Goal: Download file/media

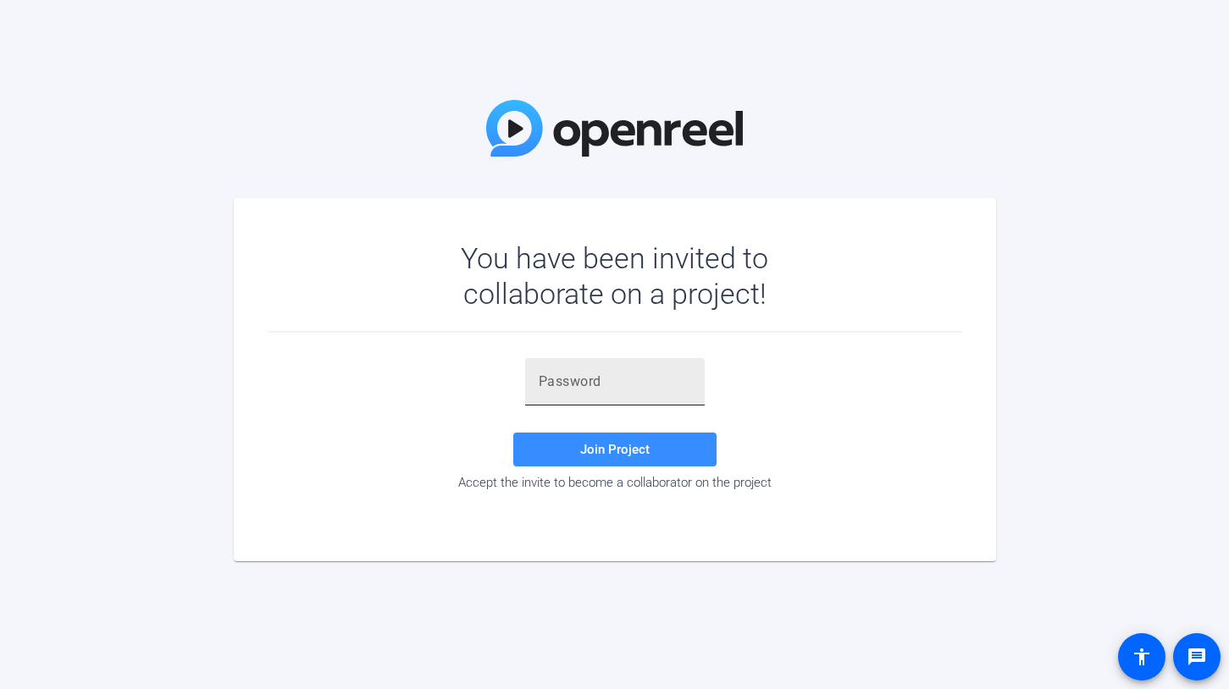
click at [590, 387] on input "text" at bounding box center [615, 382] width 152 height 20
paste input "HajZ08"
type input "HajZ08"
click at [617, 456] on span "Join Project" at bounding box center [614, 449] width 69 height 15
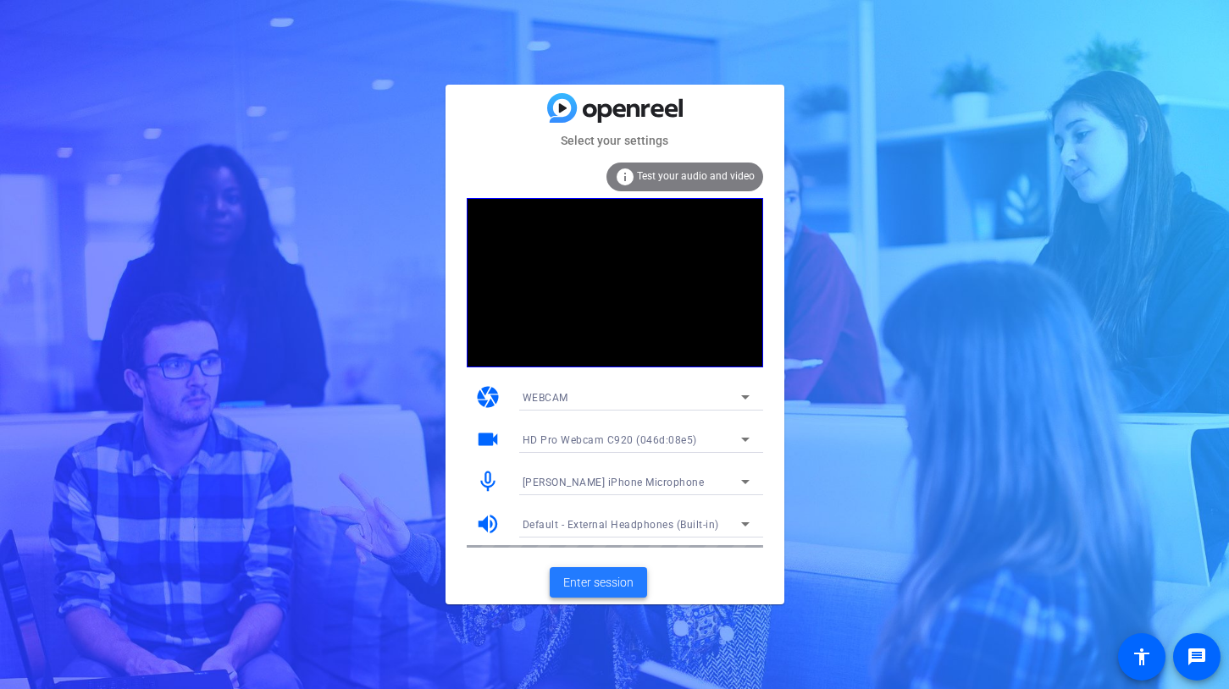
click at [622, 591] on span "Enter session" at bounding box center [598, 583] width 70 height 18
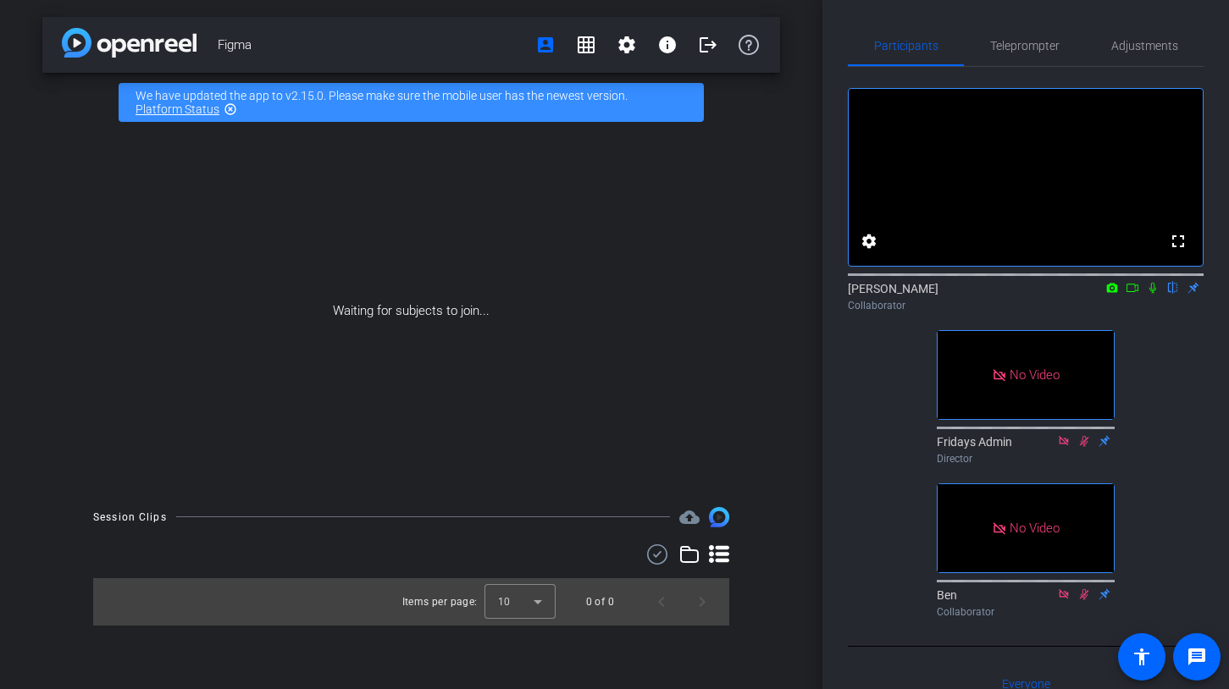
click at [1127, 292] on icon at bounding box center [1133, 288] width 12 height 8
click at [1176, 294] on icon at bounding box center [1173, 288] width 14 height 12
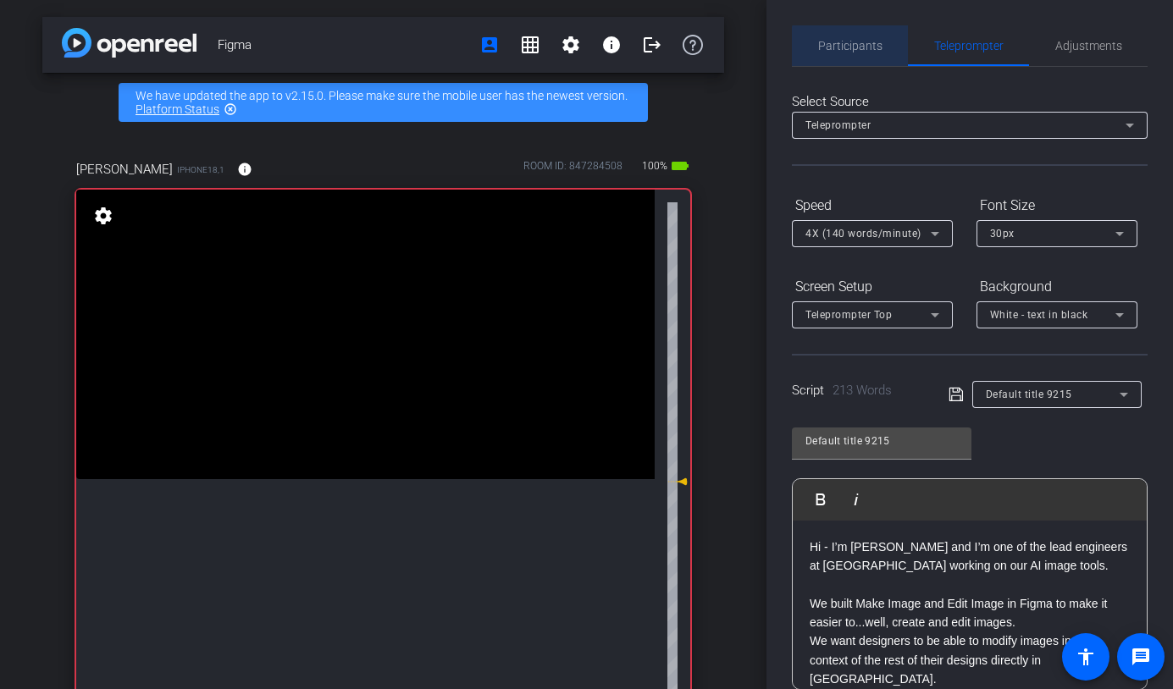
click at [854, 47] on span "Participants" at bounding box center [850, 46] width 64 height 12
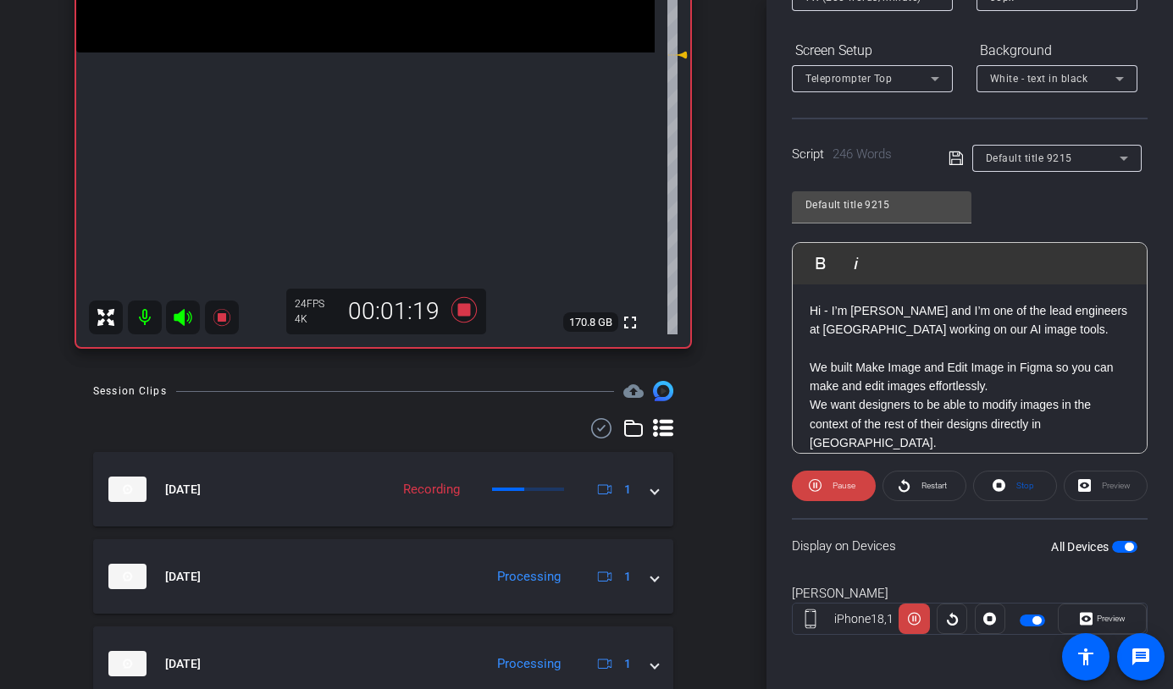
scroll to position [426, 0]
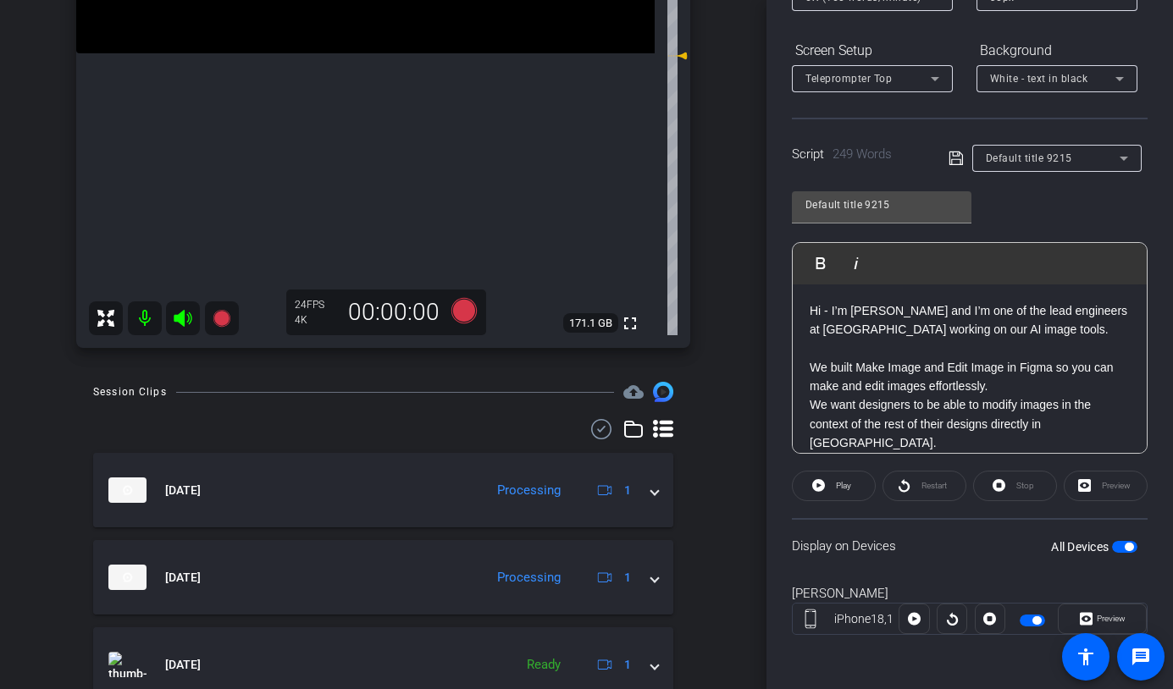
drag, startPoint x: 715, startPoint y: 537, endPoint x: 706, endPoint y: 535, distance: 8.6
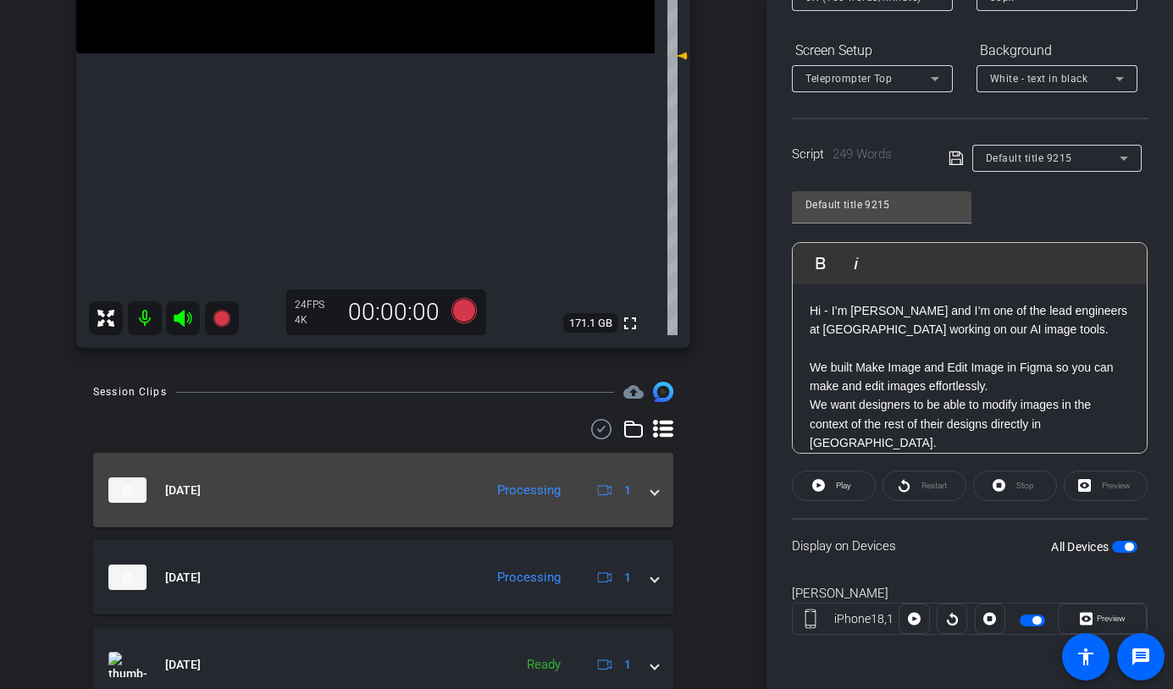
click at [656, 494] on span at bounding box center [654, 491] width 7 height 18
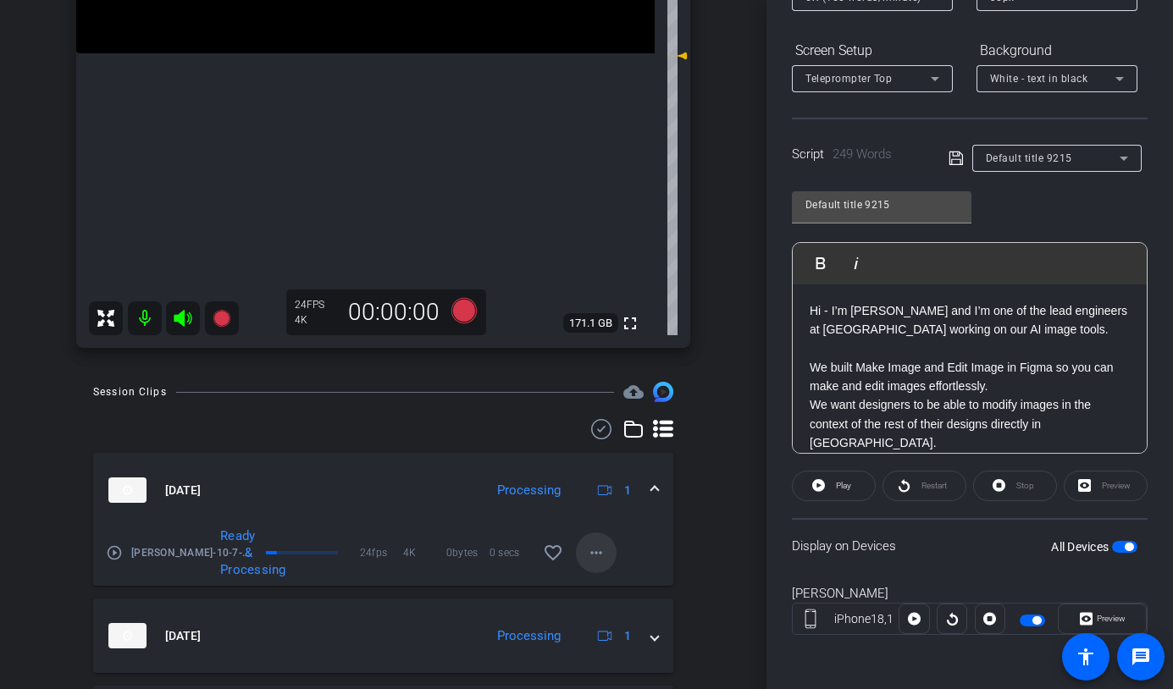
click at [587, 555] on mat-icon "more_horiz" at bounding box center [596, 553] width 20 height 20
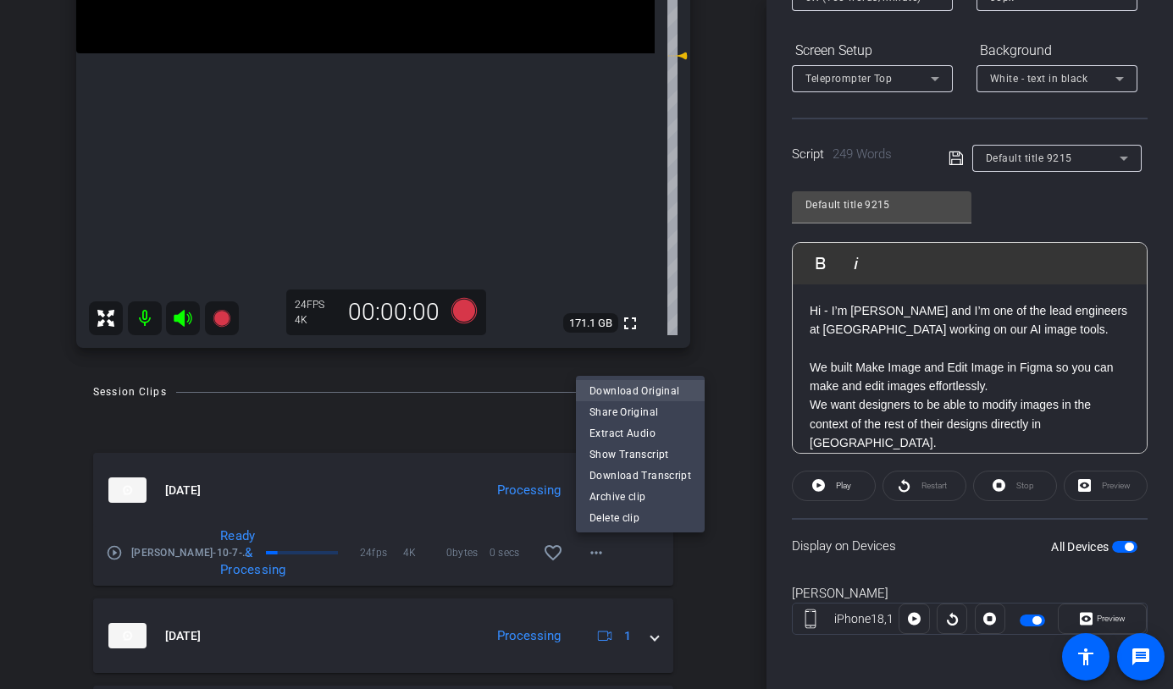
click at [630, 389] on span "Download Original" at bounding box center [641, 391] width 102 height 20
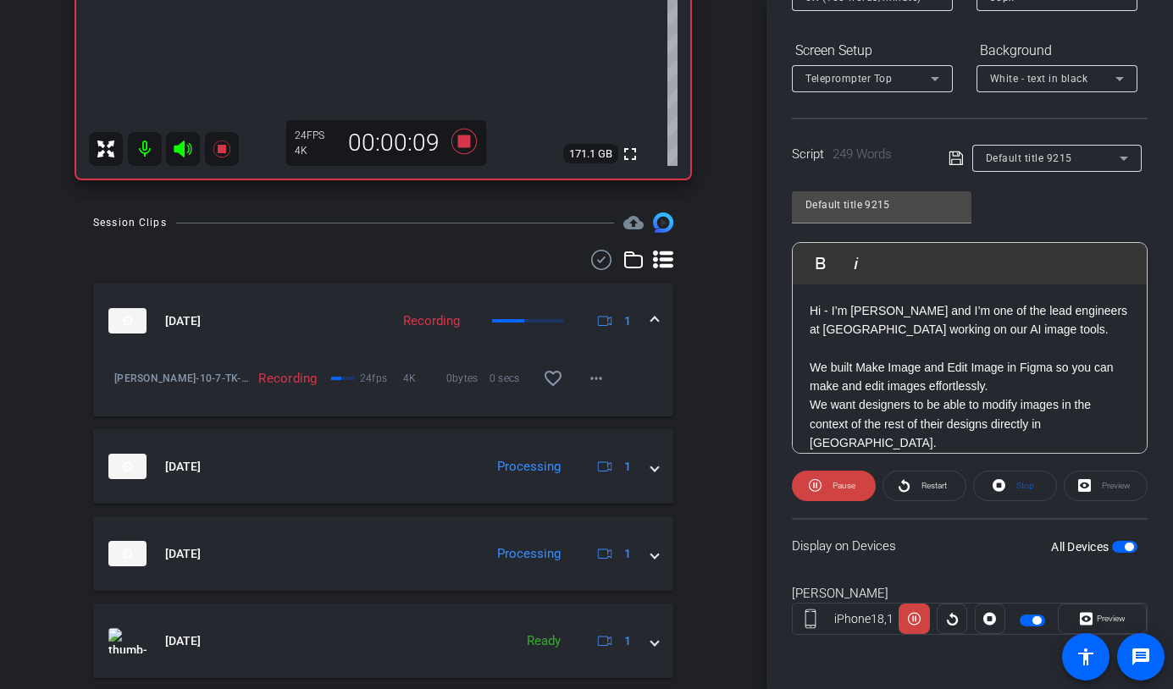
scroll to position [602, 0]
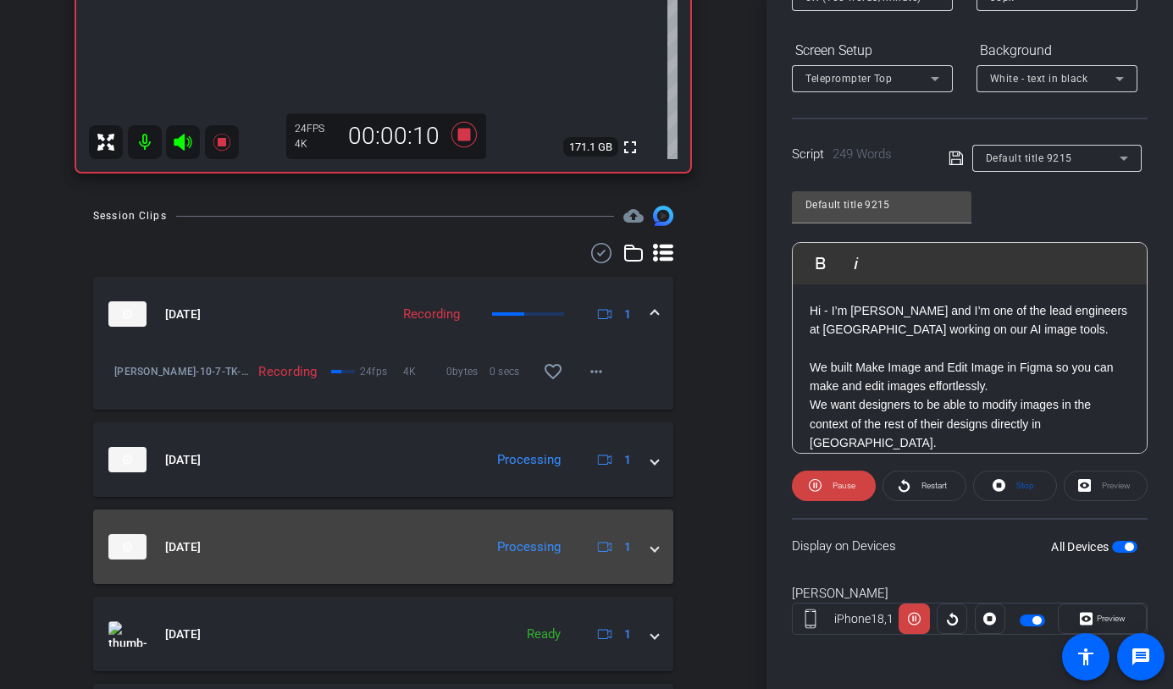
click at [652, 542] on span at bounding box center [654, 548] width 7 height 18
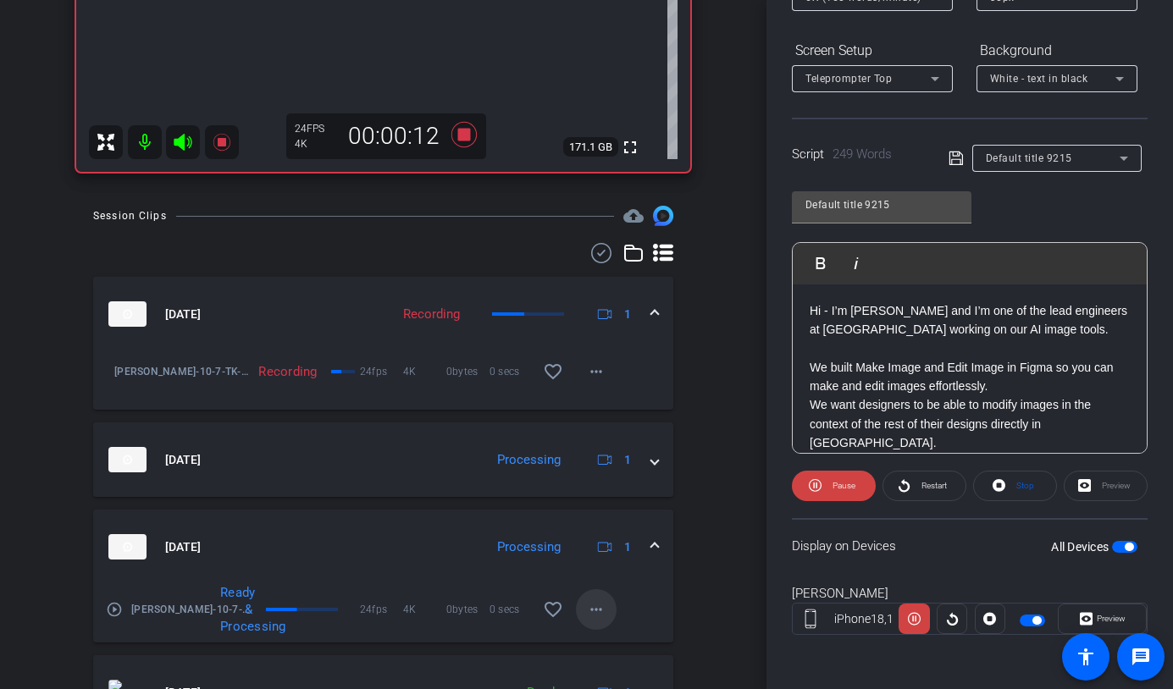
click at [589, 613] on mat-icon "more_horiz" at bounding box center [596, 610] width 20 height 20
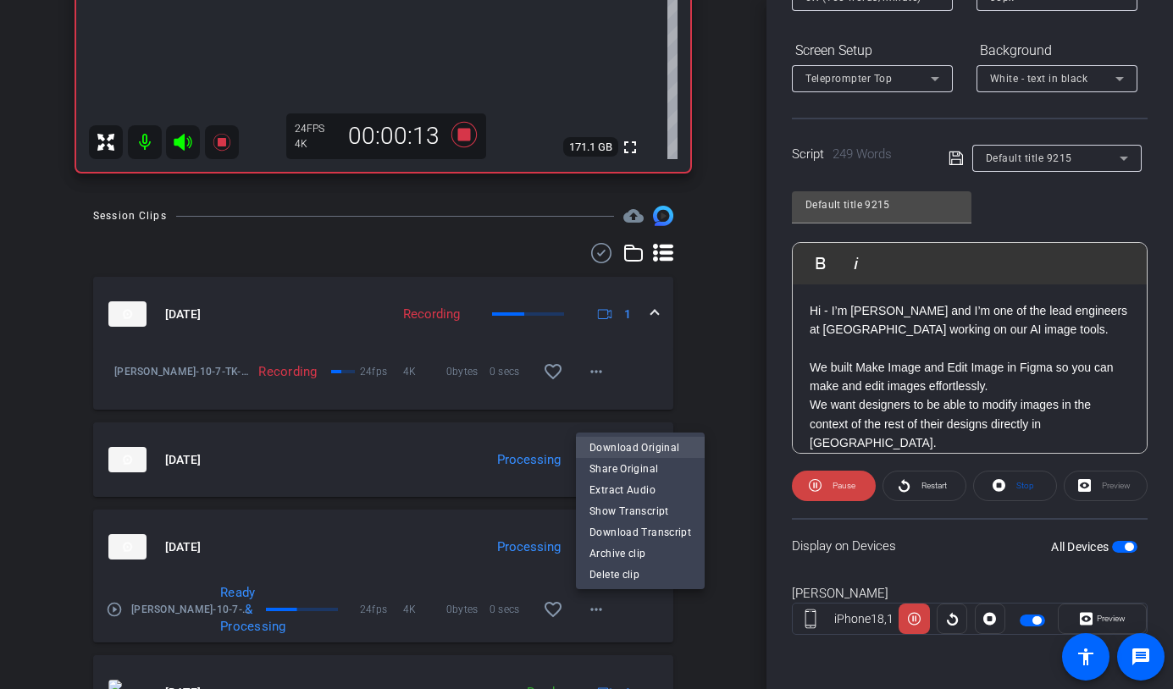
click at [660, 441] on span "Download Original" at bounding box center [641, 448] width 102 height 20
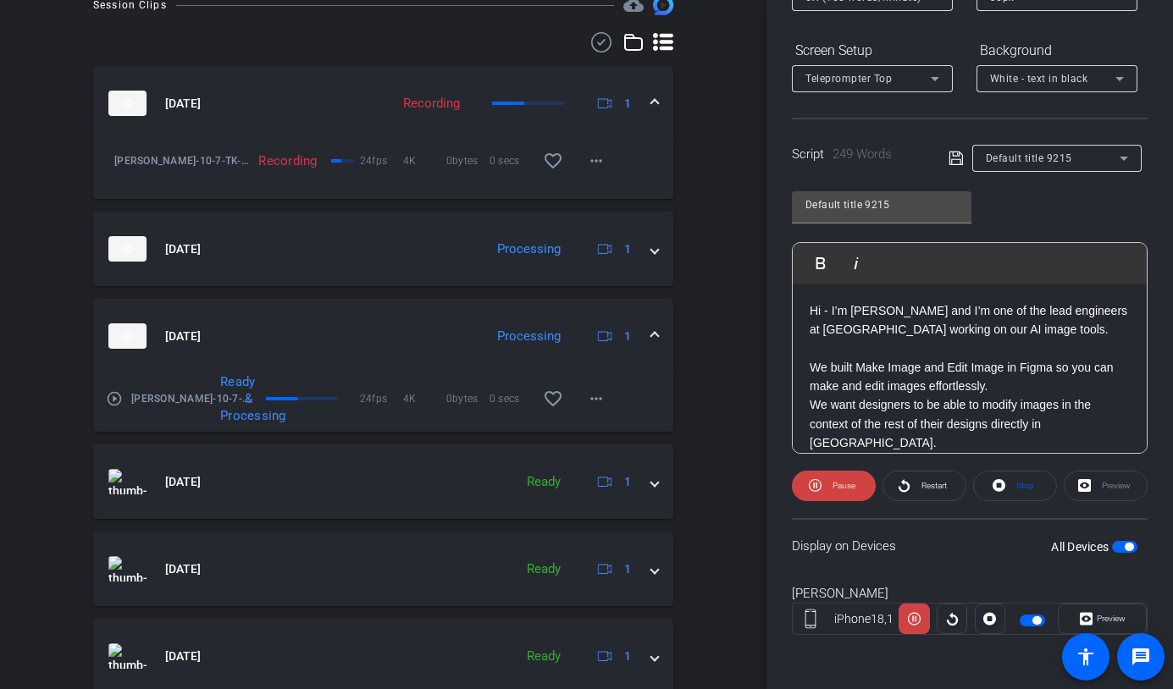
scroll to position [817, 0]
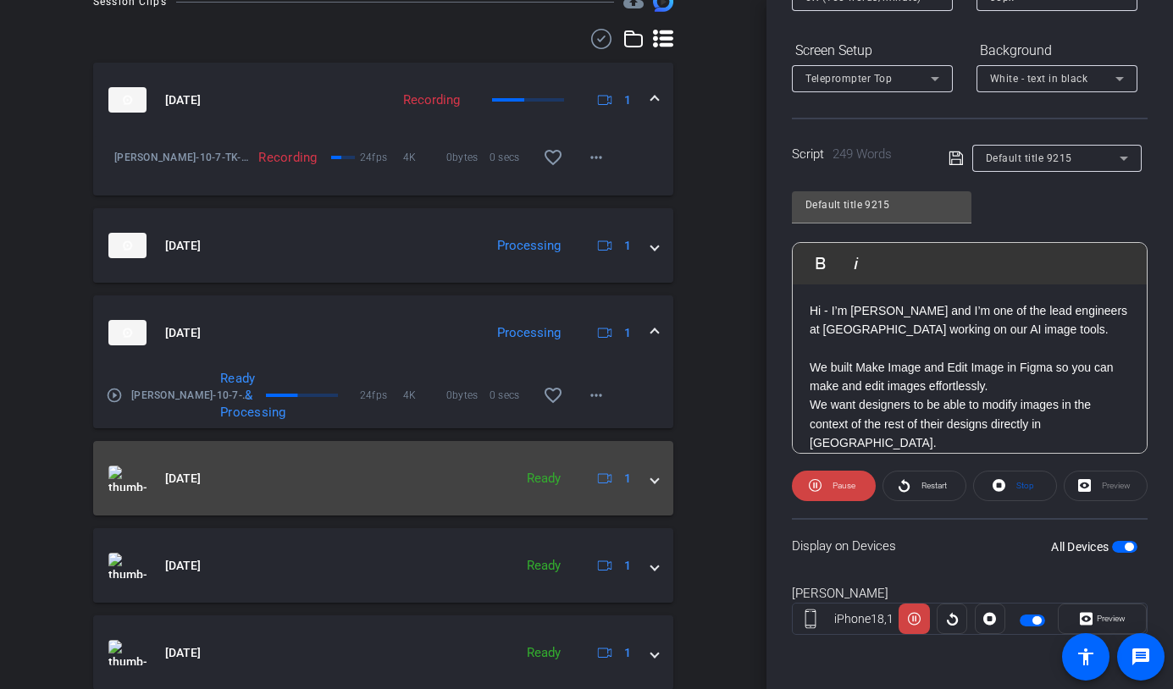
click at [651, 481] on span at bounding box center [654, 479] width 7 height 18
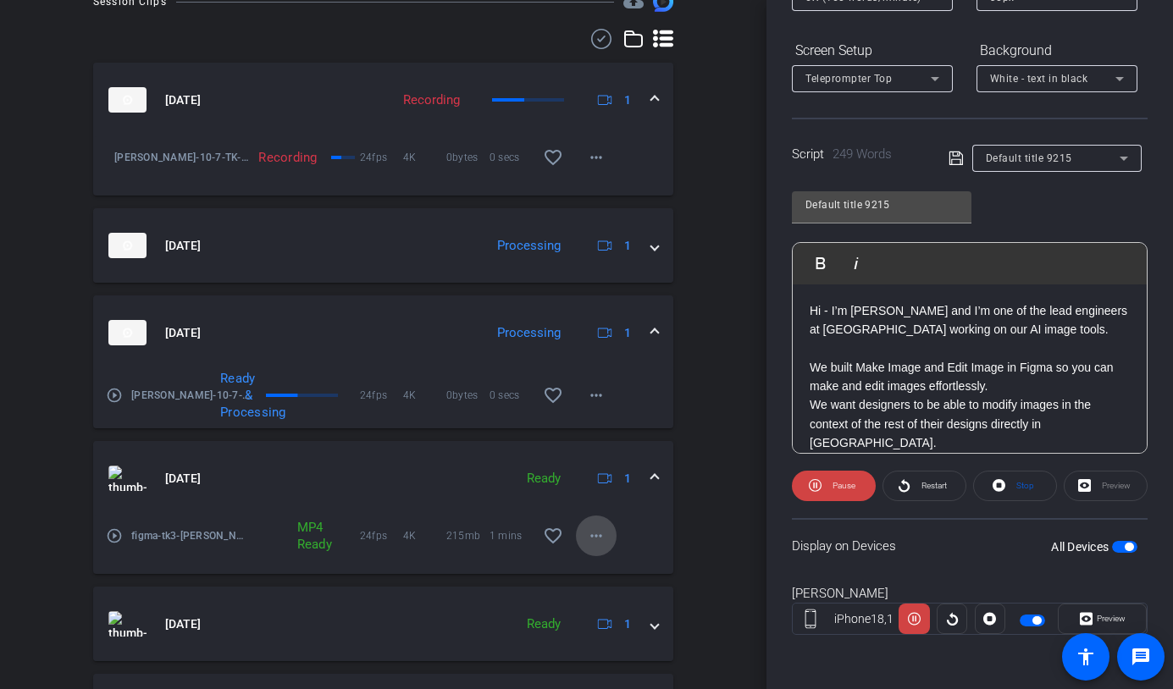
click at [601, 534] on mat-icon "more_horiz" at bounding box center [596, 536] width 20 height 20
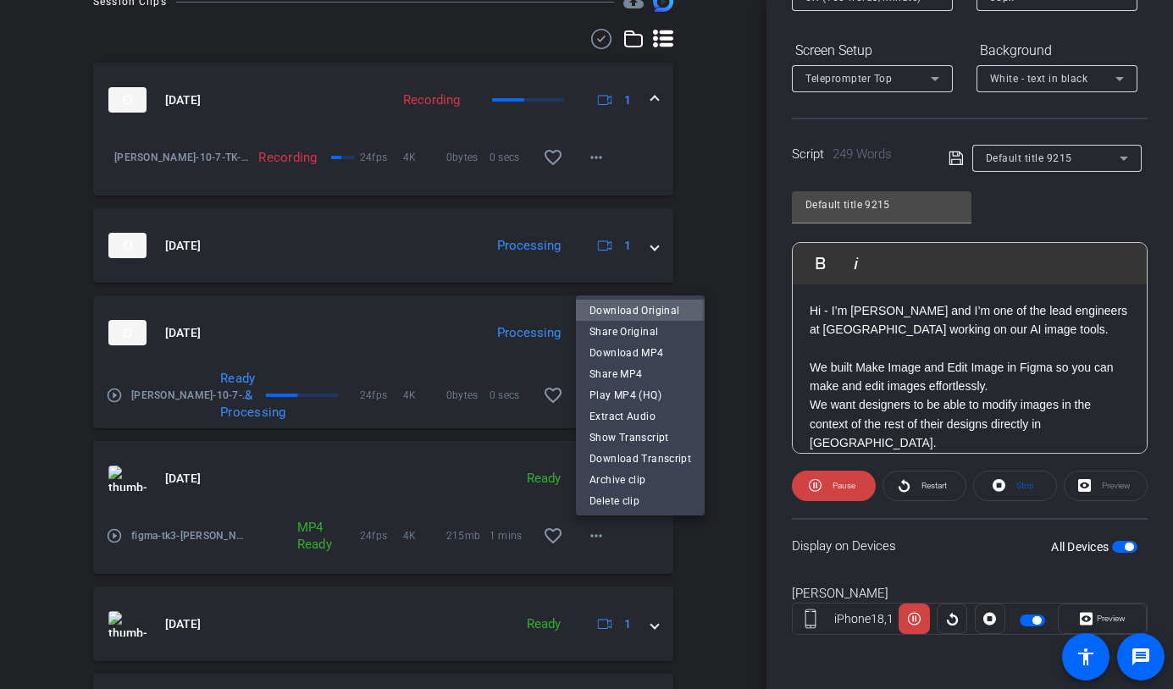
click at [626, 308] on span "Download Original" at bounding box center [641, 311] width 102 height 20
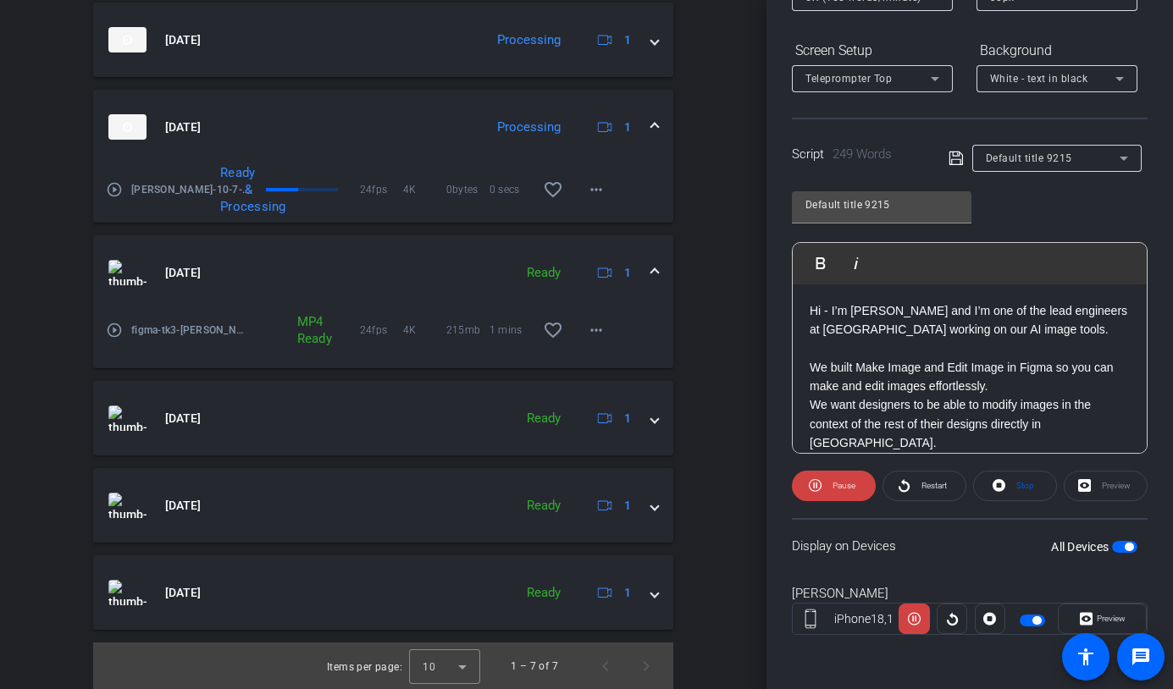
scroll to position [1023, 0]
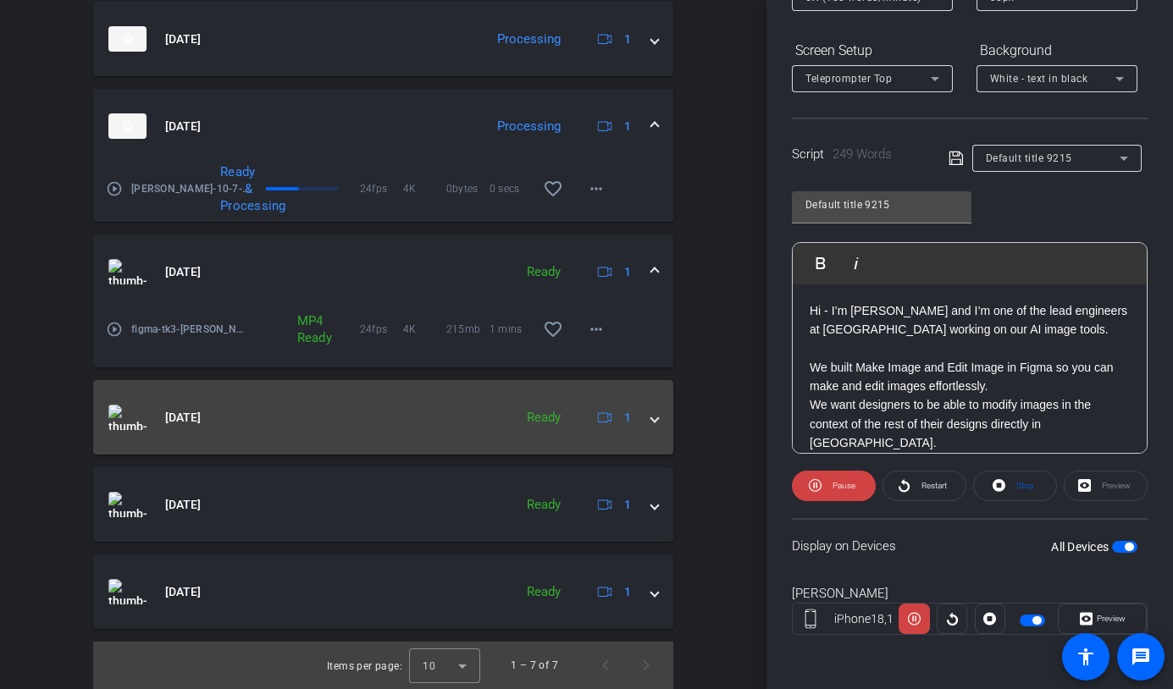
click at [651, 419] on span at bounding box center [654, 418] width 7 height 18
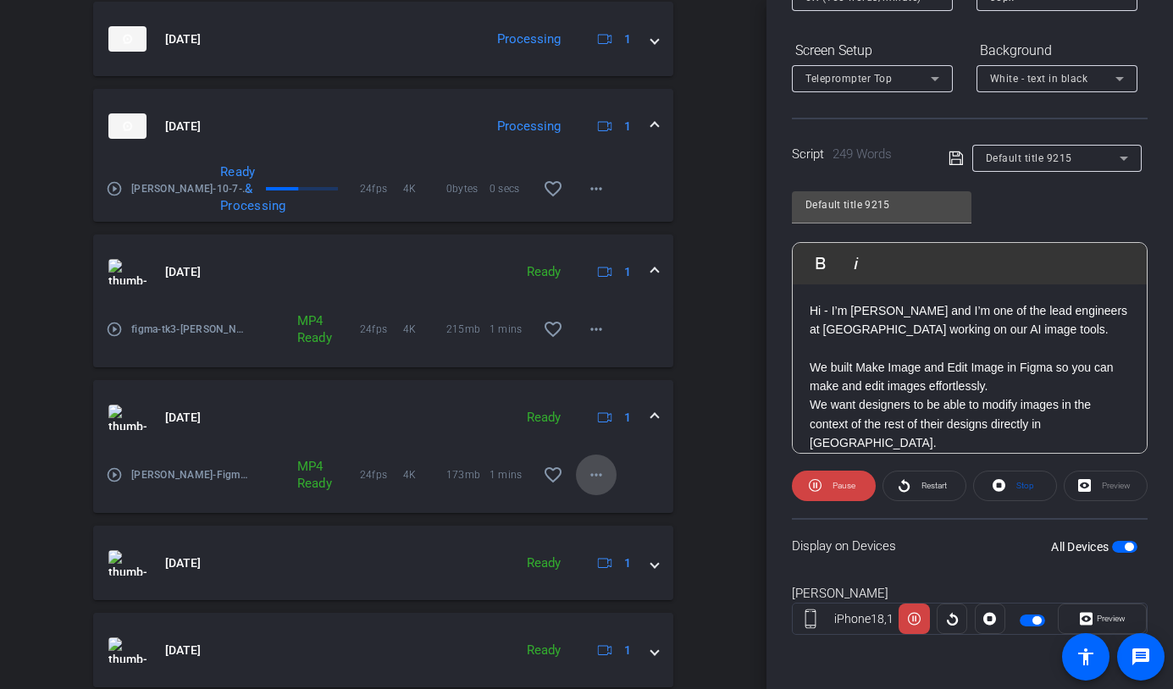
click at [596, 477] on mat-icon "more_horiz" at bounding box center [596, 475] width 20 height 20
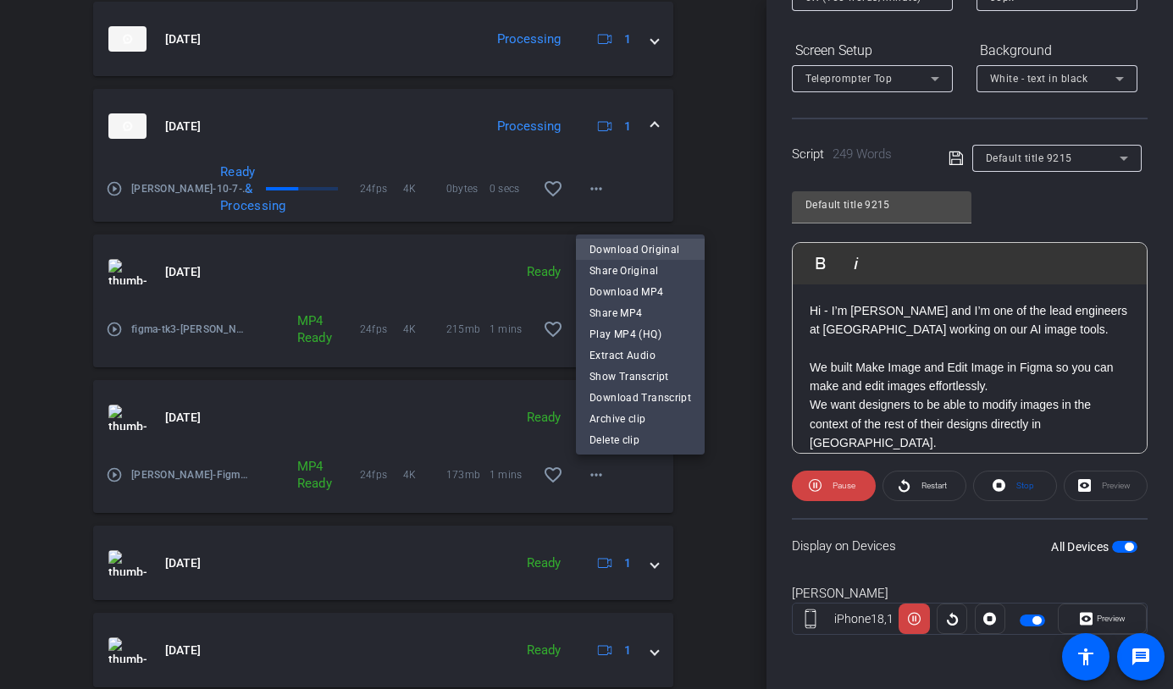
click at [642, 251] on span "Download Original" at bounding box center [641, 250] width 102 height 20
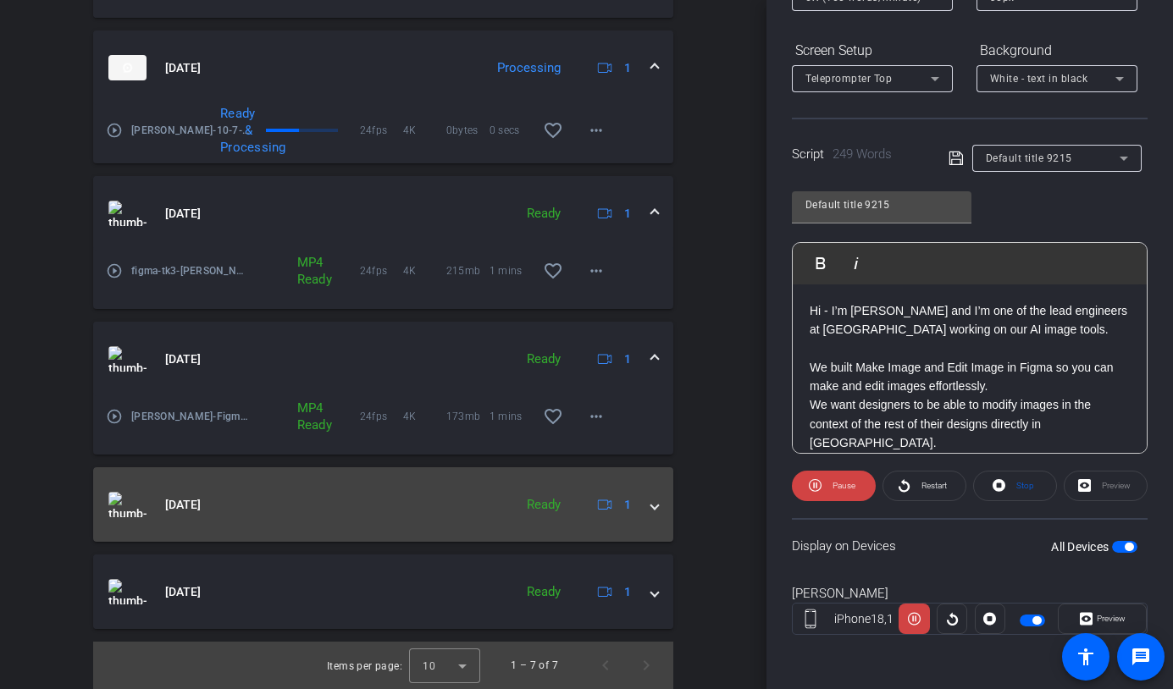
scroll to position [1078, 0]
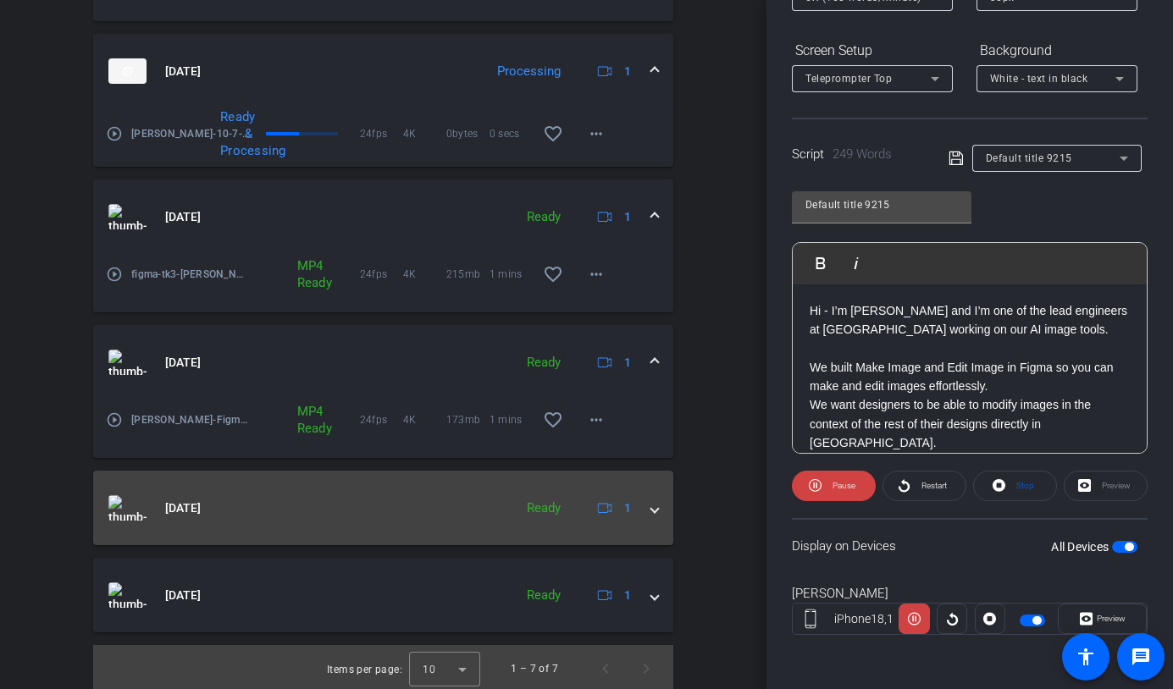
click at [653, 497] on mat-expansion-panel-header "[DATE] Ready 1" at bounding box center [383, 508] width 580 height 75
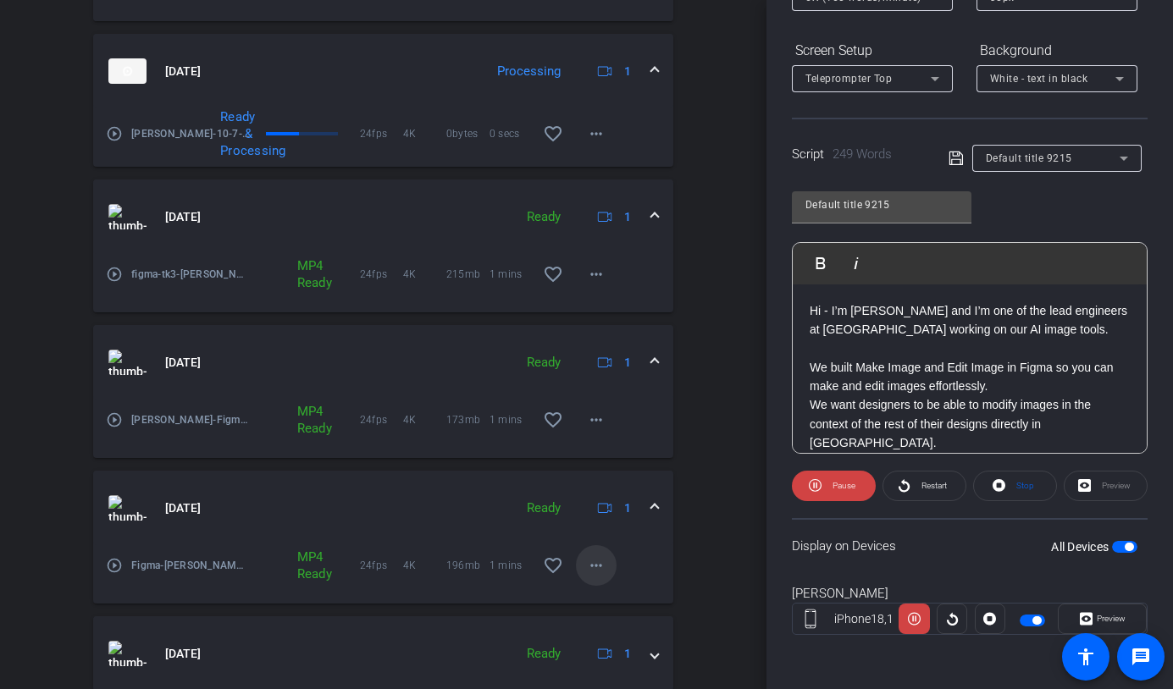
click at [601, 566] on mat-icon "more_horiz" at bounding box center [596, 566] width 20 height 20
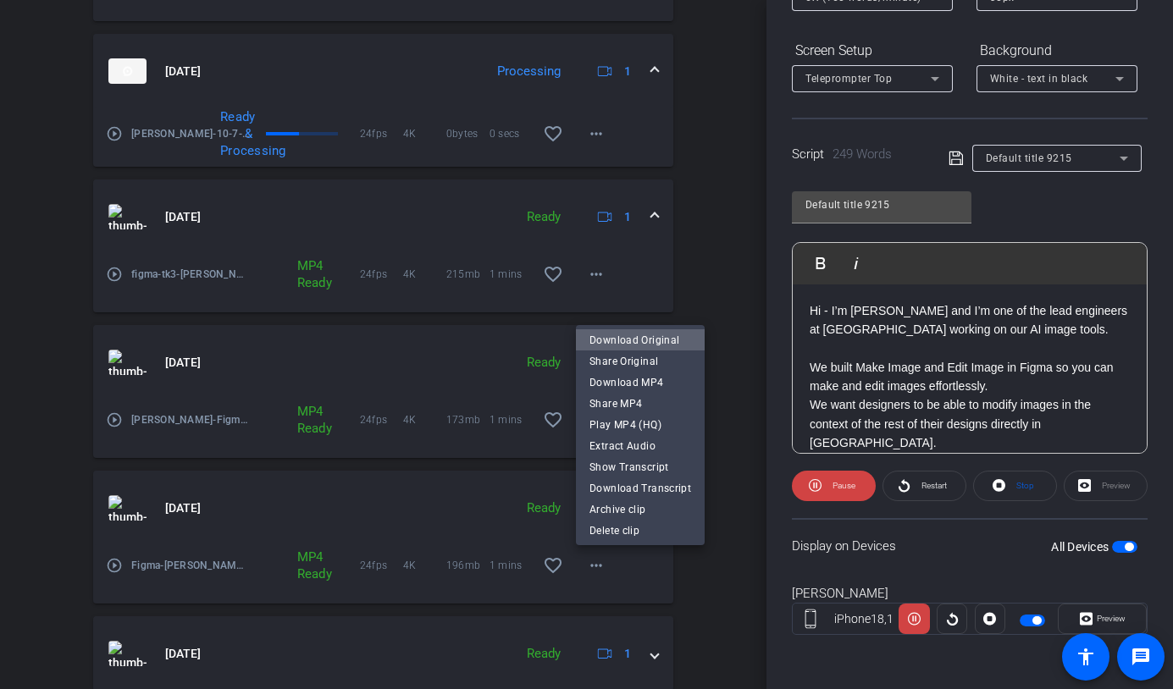
click at [652, 336] on span "Download Original" at bounding box center [641, 340] width 102 height 20
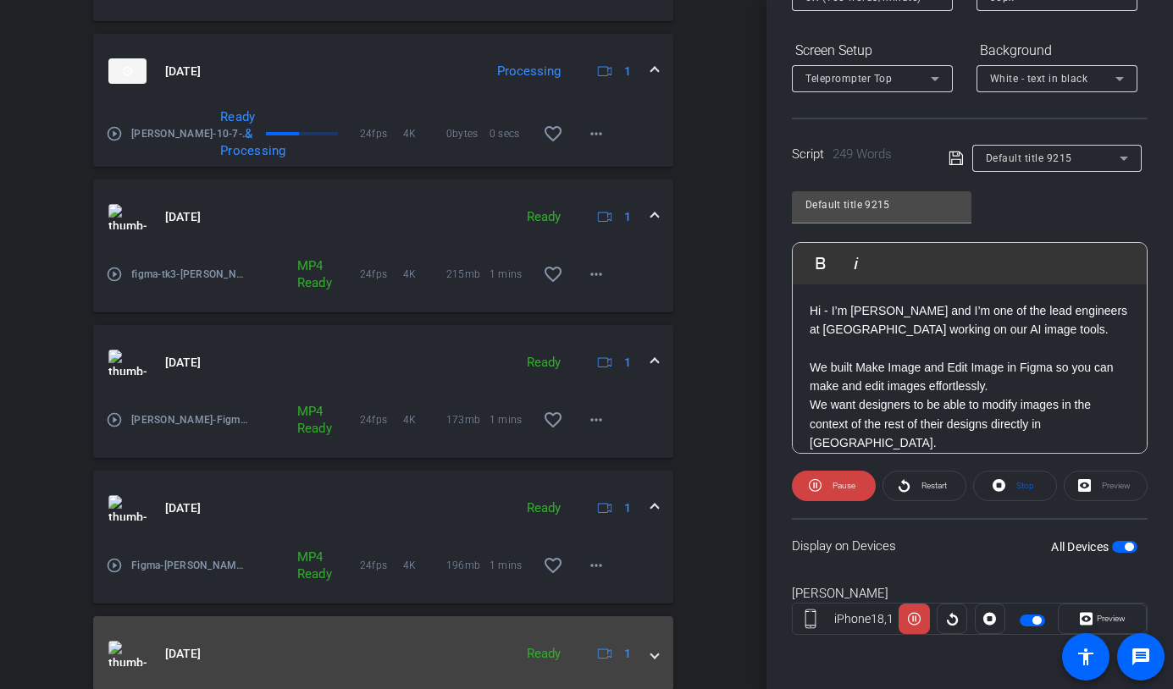
click at [652, 660] on span at bounding box center [654, 654] width 7 height 18
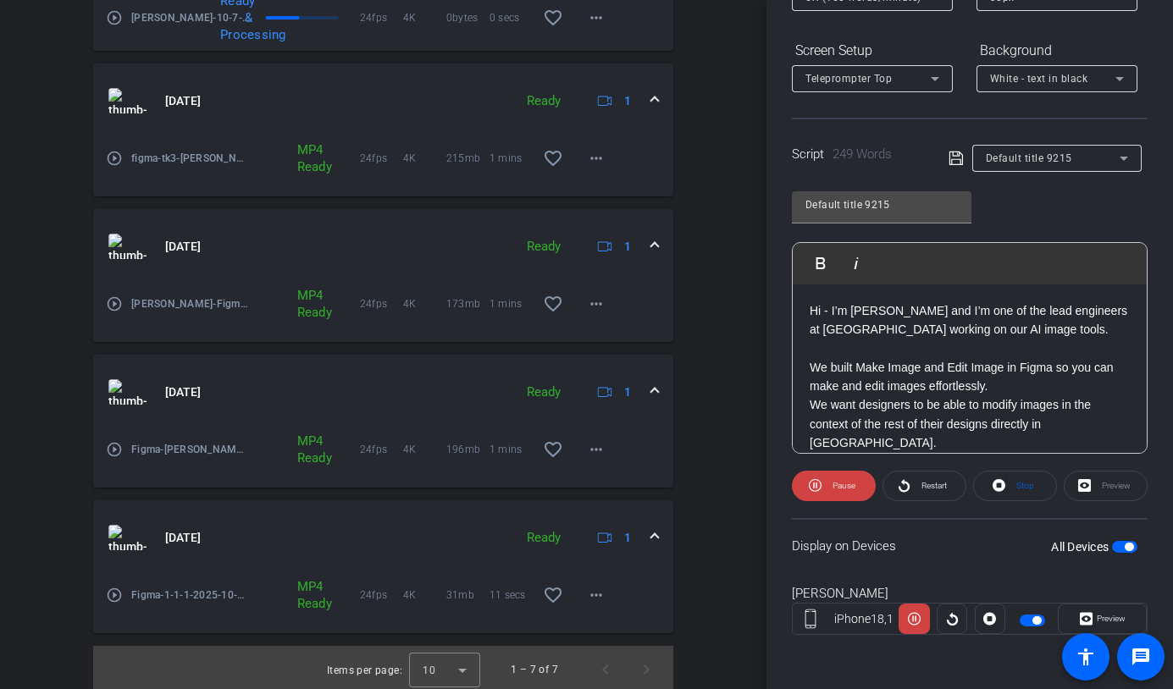
scroll to position [1199, 0]
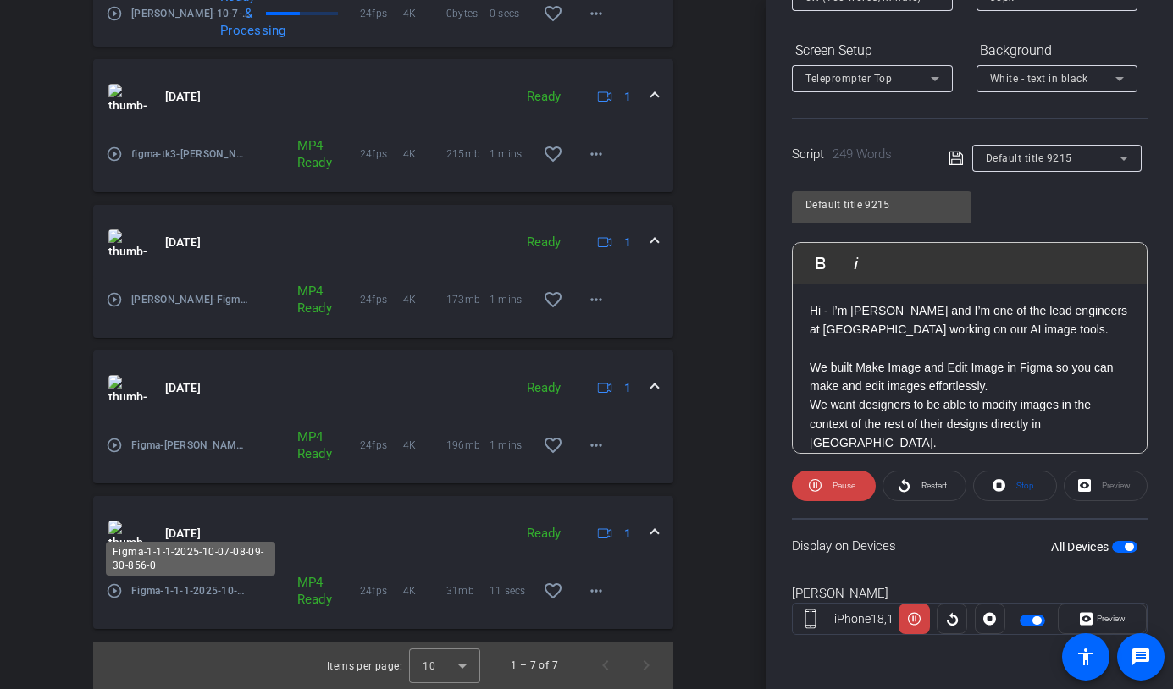
drag, startPoint x: 159, startPoint y: 608, endPoint x: 186, endPoint y: 609, distance: 27.1
click at [184, 610] on body "Accessibility Screen-Reader Guide, Feedback, and Issue Reporting | New window m…" at bounding box center [586, 344] width 1173 height 689
click at [728, 551] on div "Figma account_box grid_on settings info logout We have updated the app to v2.15…" at bounding box center [383, 344] width 767 height 689
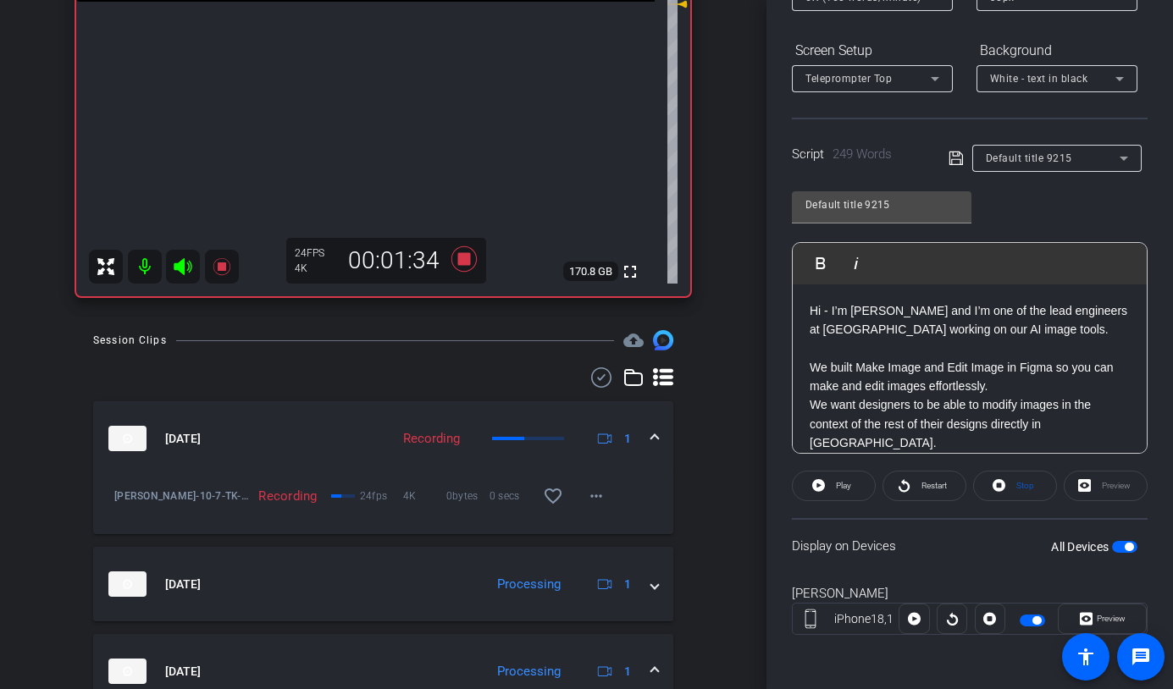
scroll to position [482, 0]
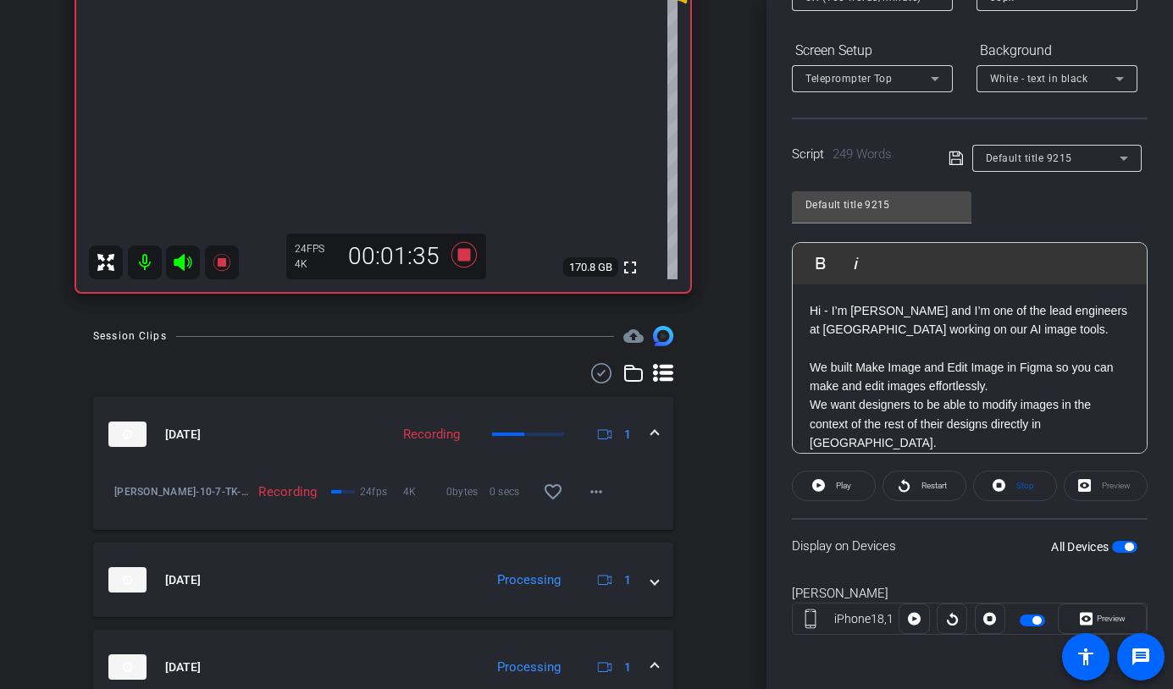
drag, startPoint x: 659, startPoint y: 590, endPoint x: 673, endPoint y: 592, distance: 14.6
click at [659, 590] on mat-expansion-panel-header "[DATE] Processing 1" at bounding box center [383, 580] width 580 height 75
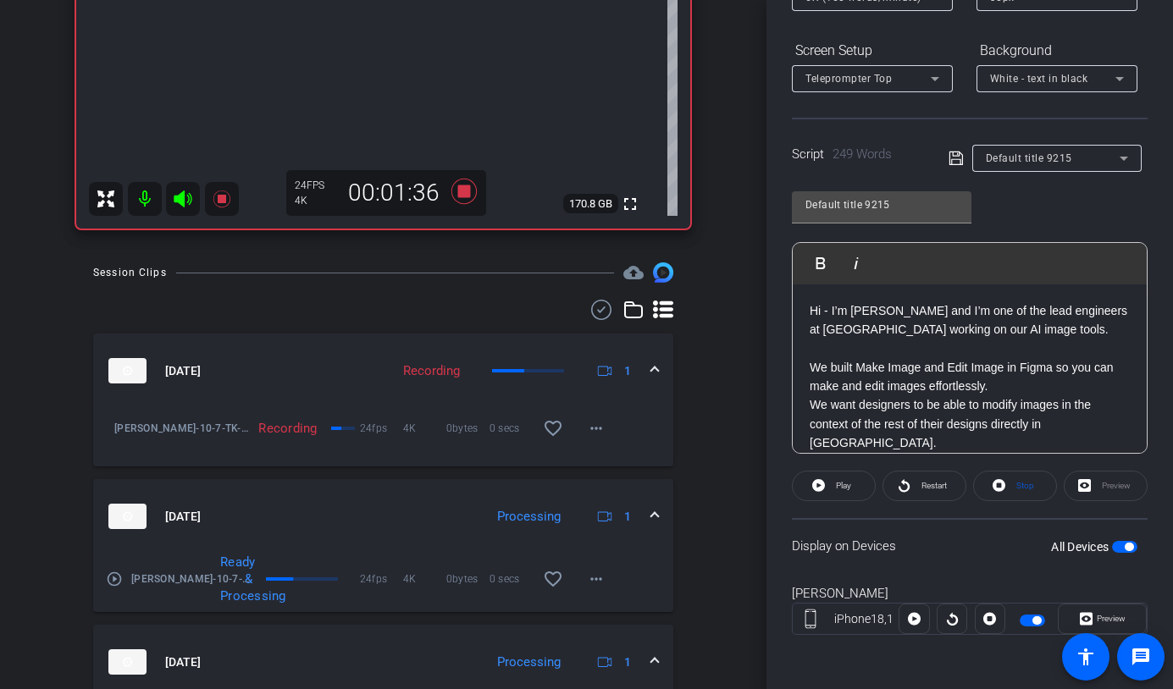
scroll to position [548, 0]
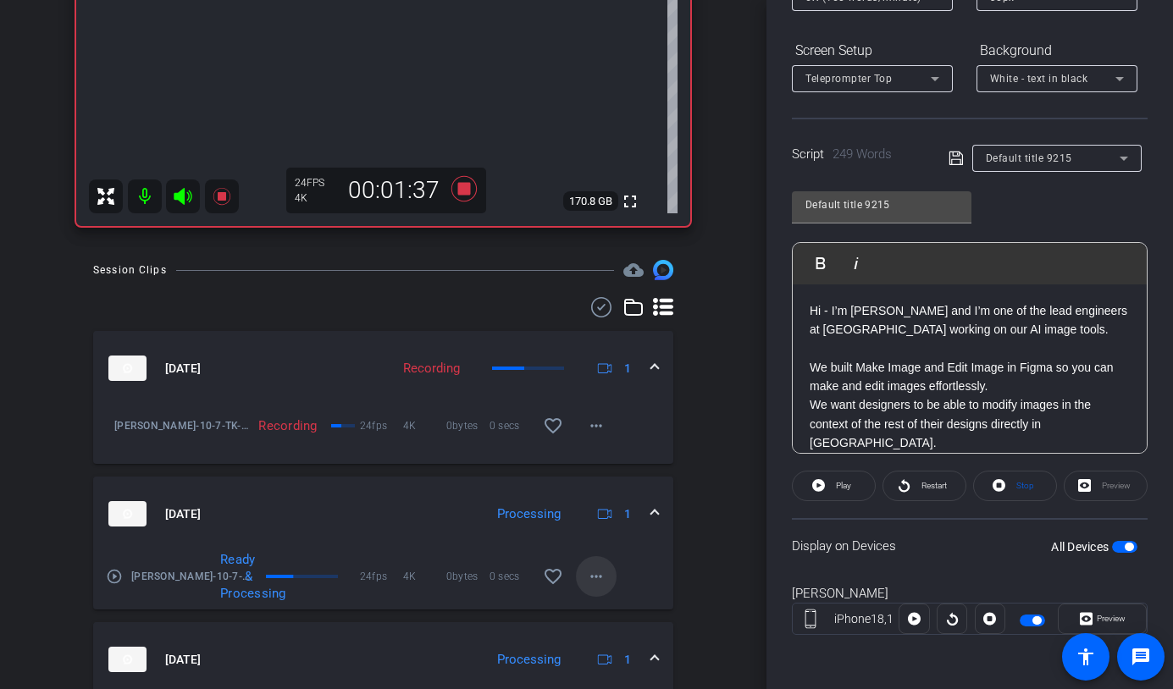
click at [590, 573] on mat-icon "more_horiz" at bounding box center [596, 577] width 20 height 20
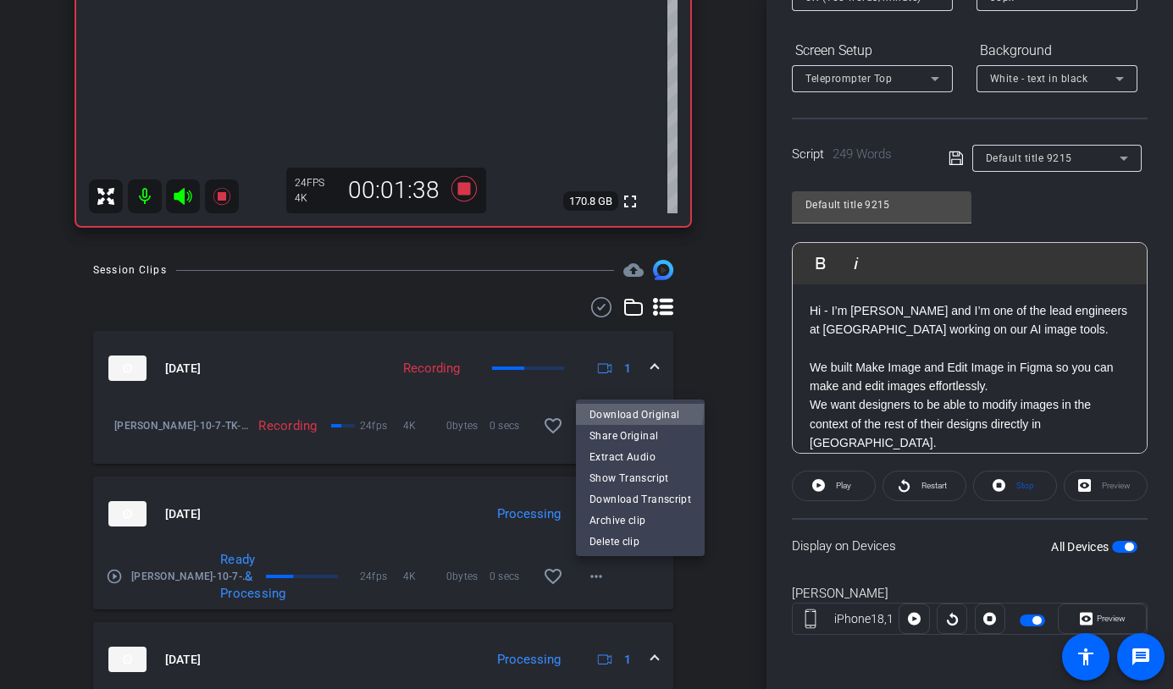
click at [617, 408] on span "Download Original" at bounding box center [641, 415] width 102 height 20
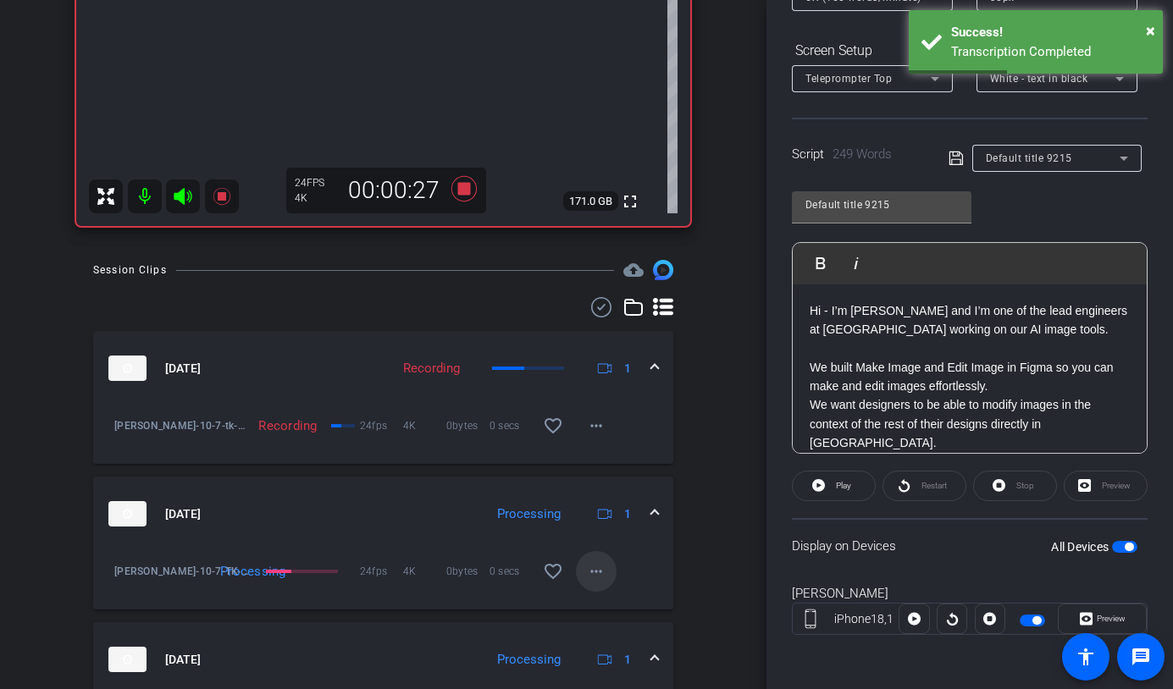
click at [601, 571] on mat-icon "more_horiz" at bounding box center [596, 572] width 20 height 20
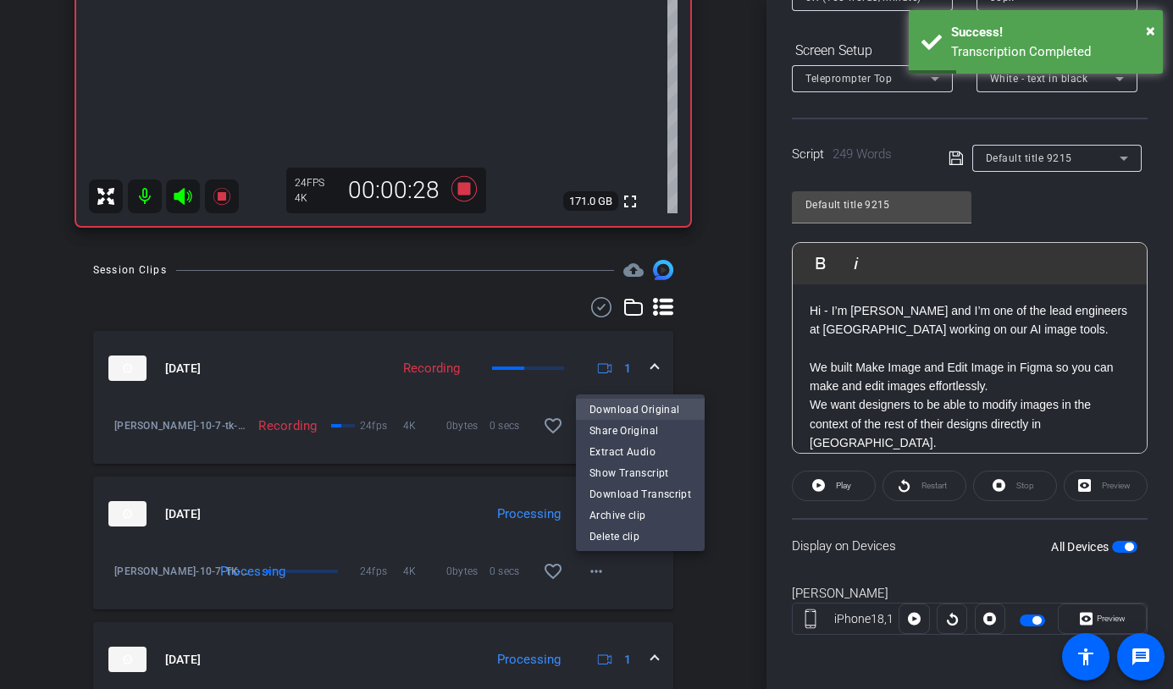
click at [617, 403] on span "Download Original" at bounding box center [641, 410] width 102 height 20
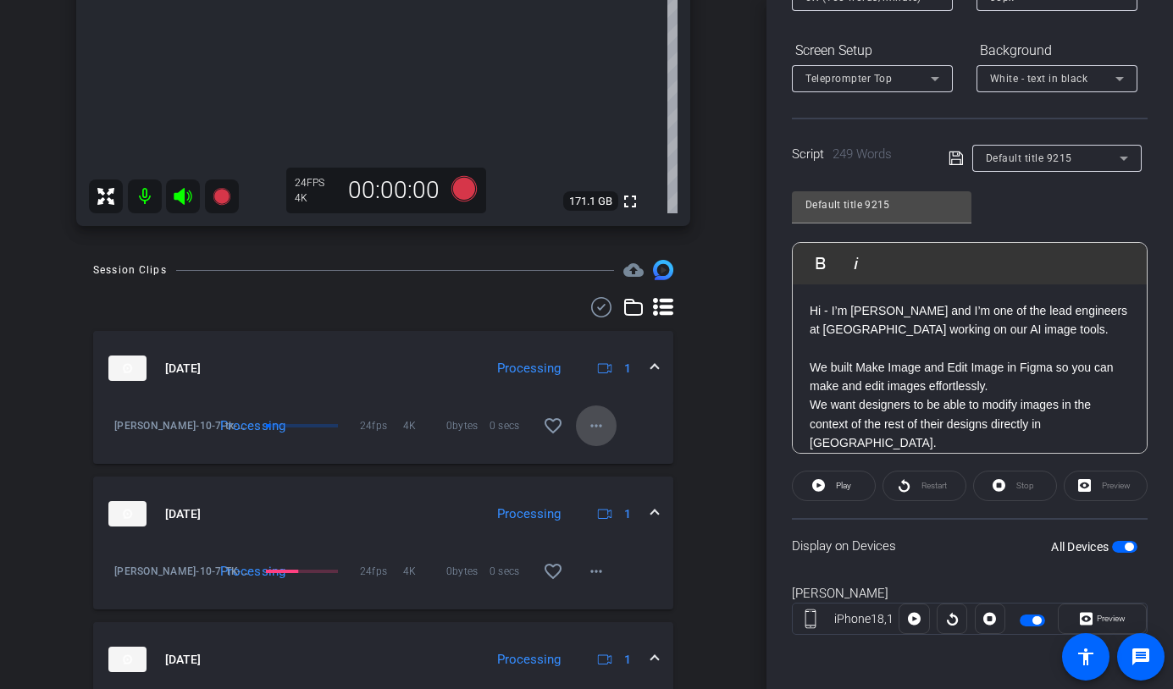
click at [581, 422] on span at bounding box center [596, 426] width 41 height 41
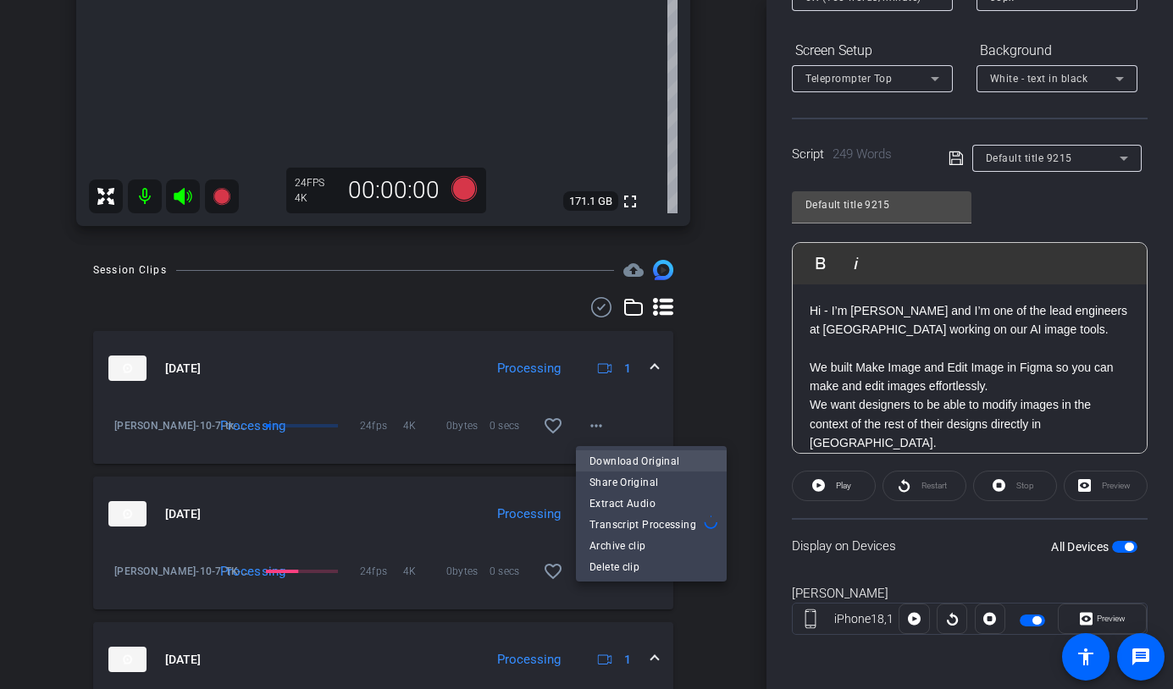
click at [648, 458] on span "Download Original" at bounding box center [652, 461] width 124 height 20
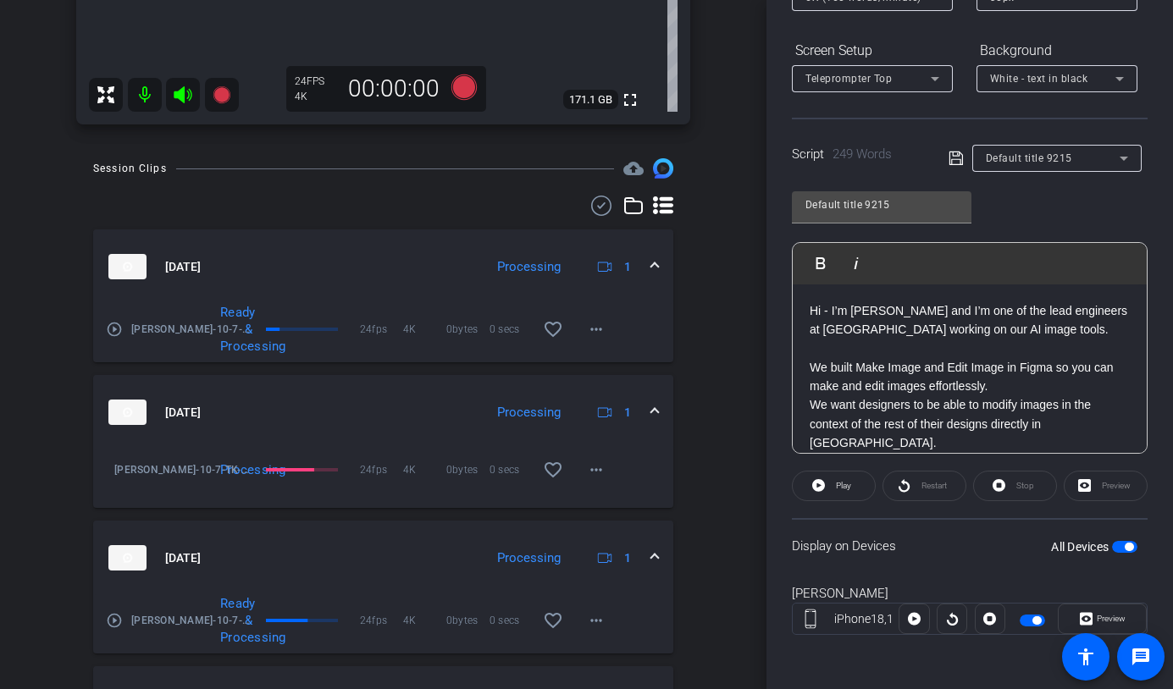
scroll to position [659, 0]
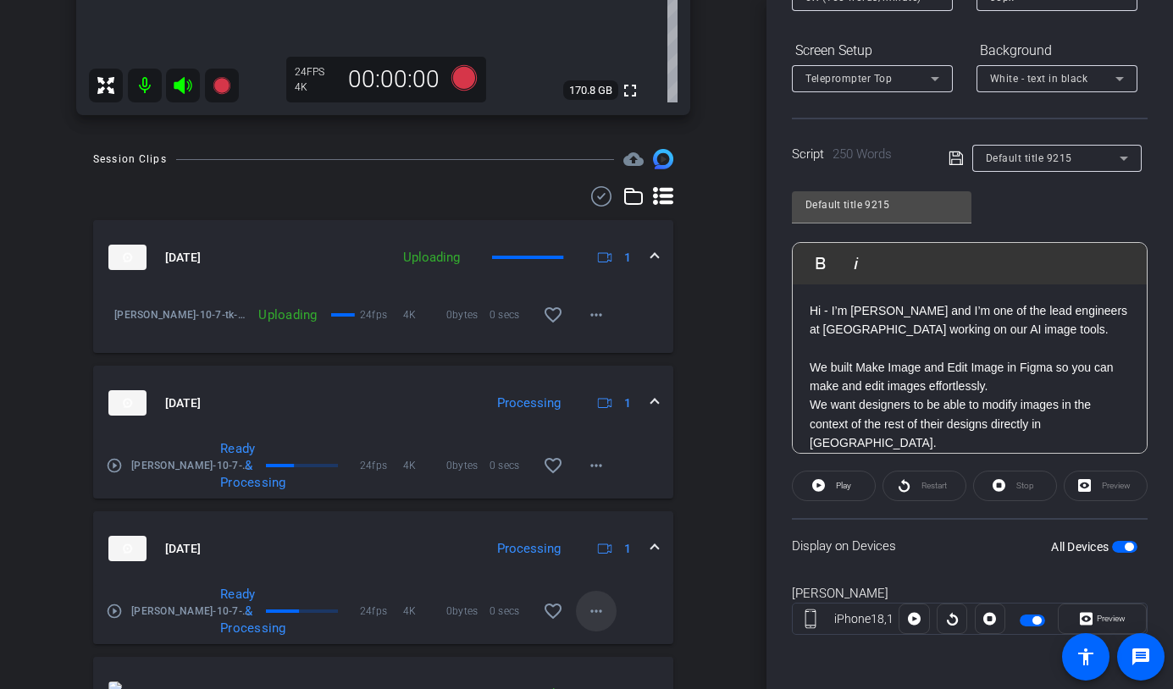
click at [590, 614] on mat-icon "more_horiz" at bounding box center [596, 611] width 20 height 20
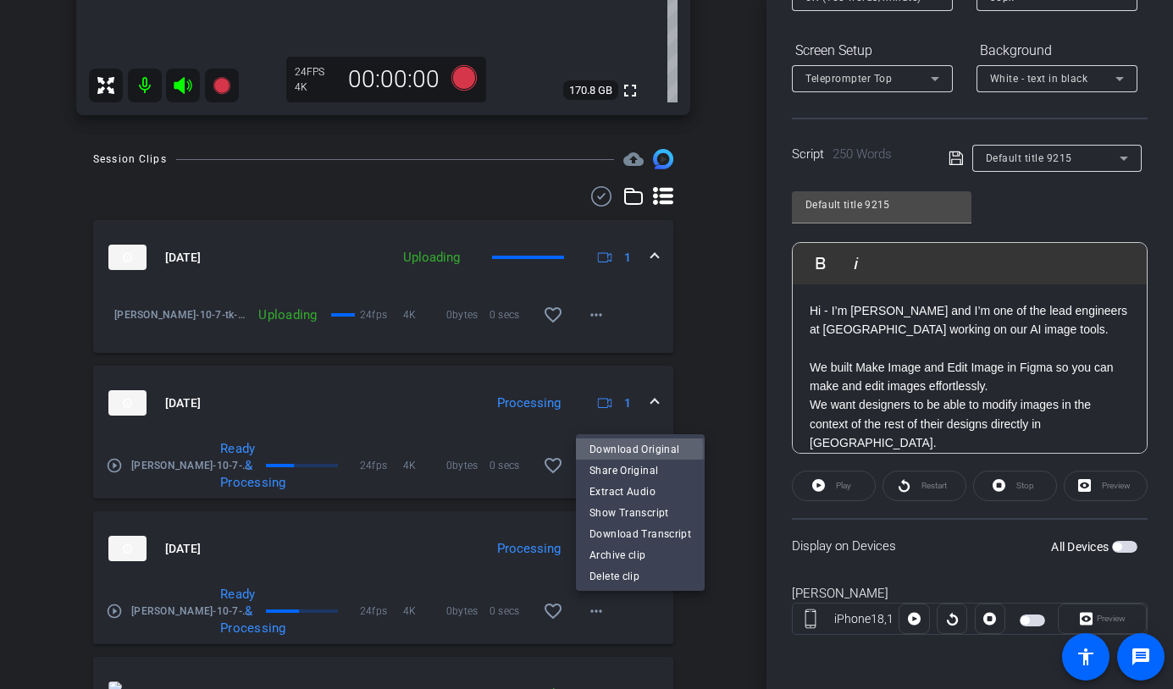
click at [632, 451] on span "Download Original" at bounding box center [641, 450] width 102 height 20
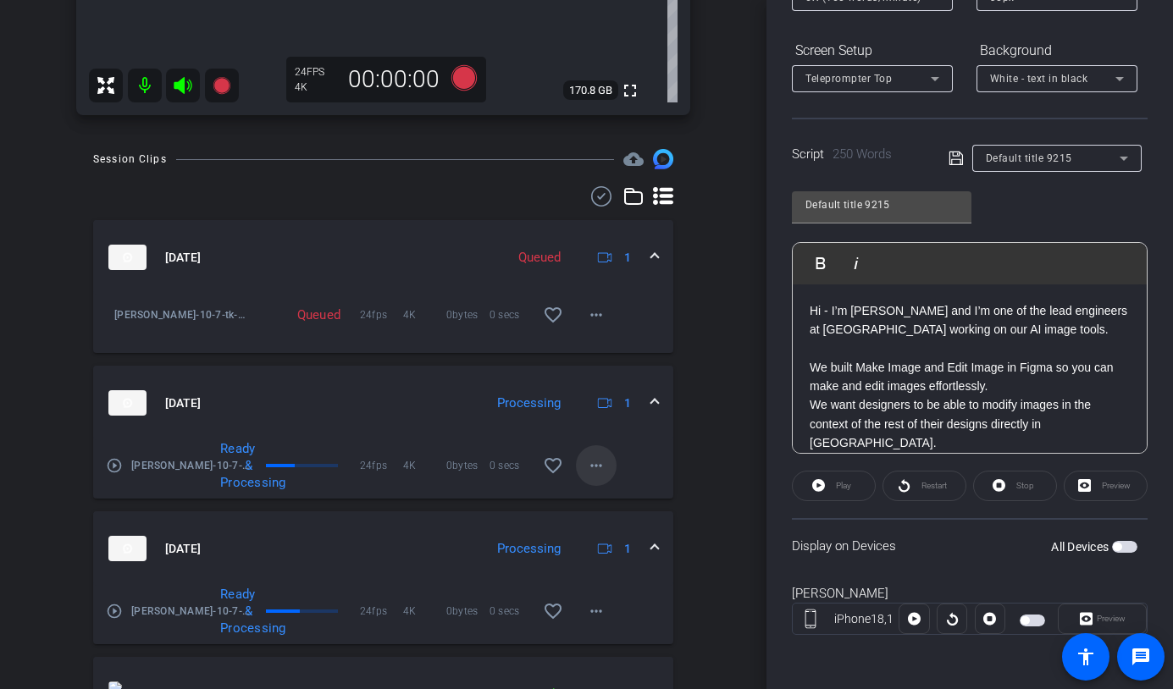
click at [598, 466] on mat-icon "more_horiz" at bounding box center [596, 466] width 20 height 20
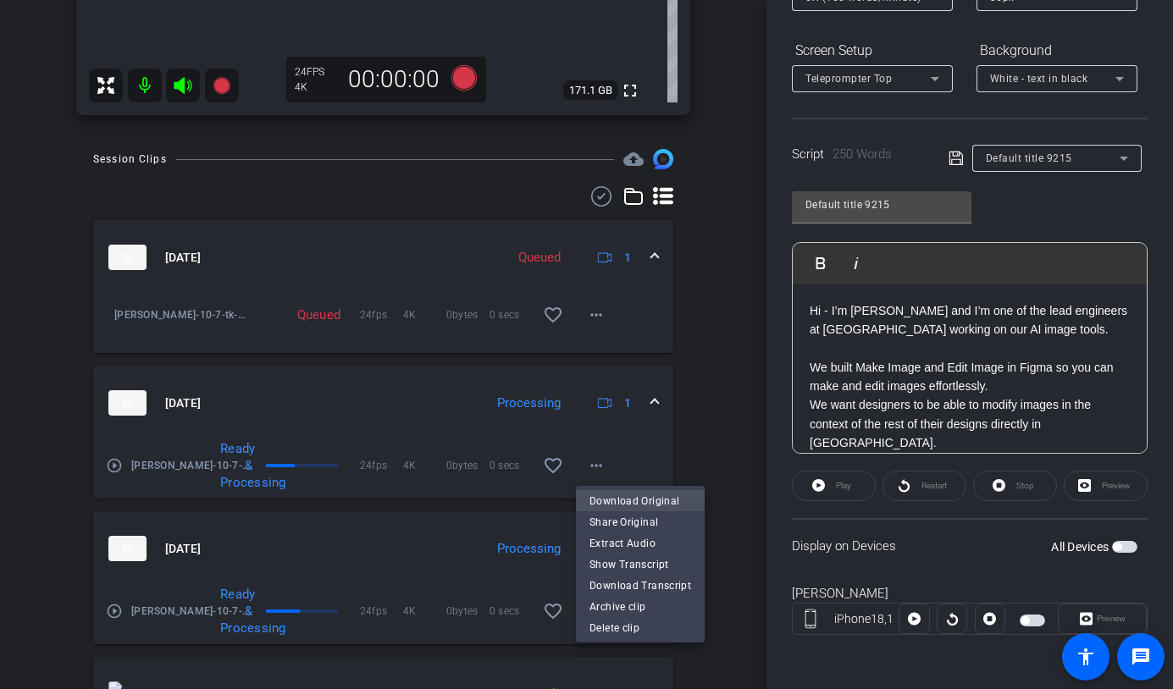
click at [639, 503] on span "Download Original" at bounding box center [641, 501] width 102 height 20
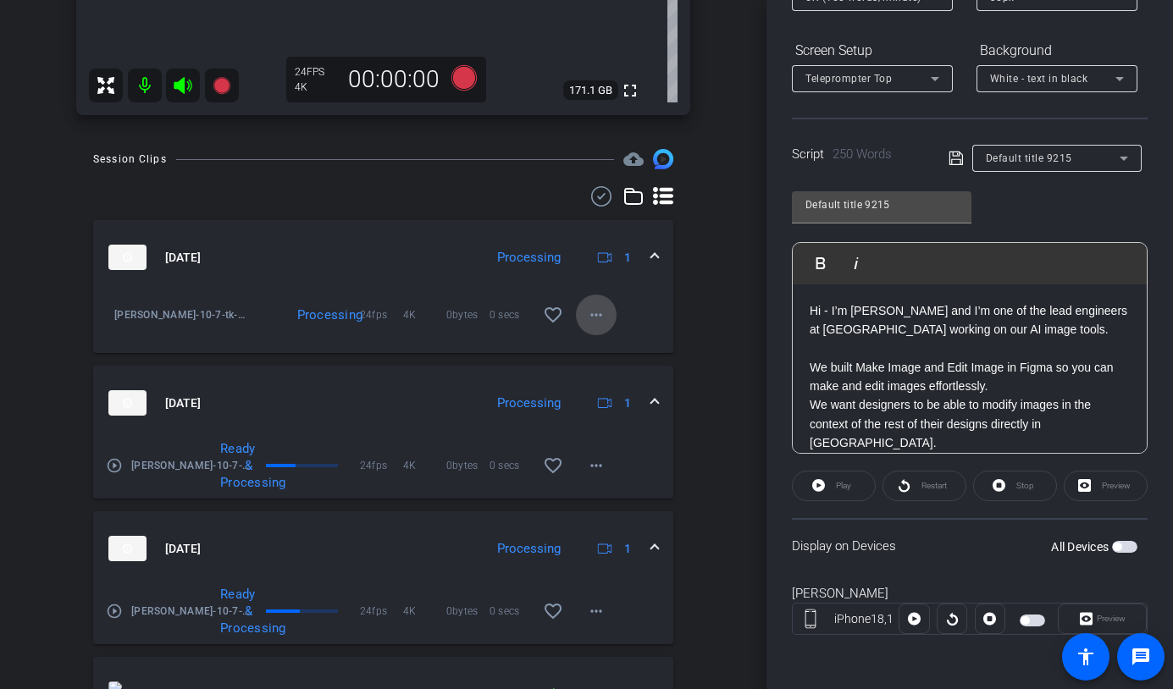
click at [599, 317] on mat-icon "more_horiz" at bounding box center [596, 315] width 20 height 20
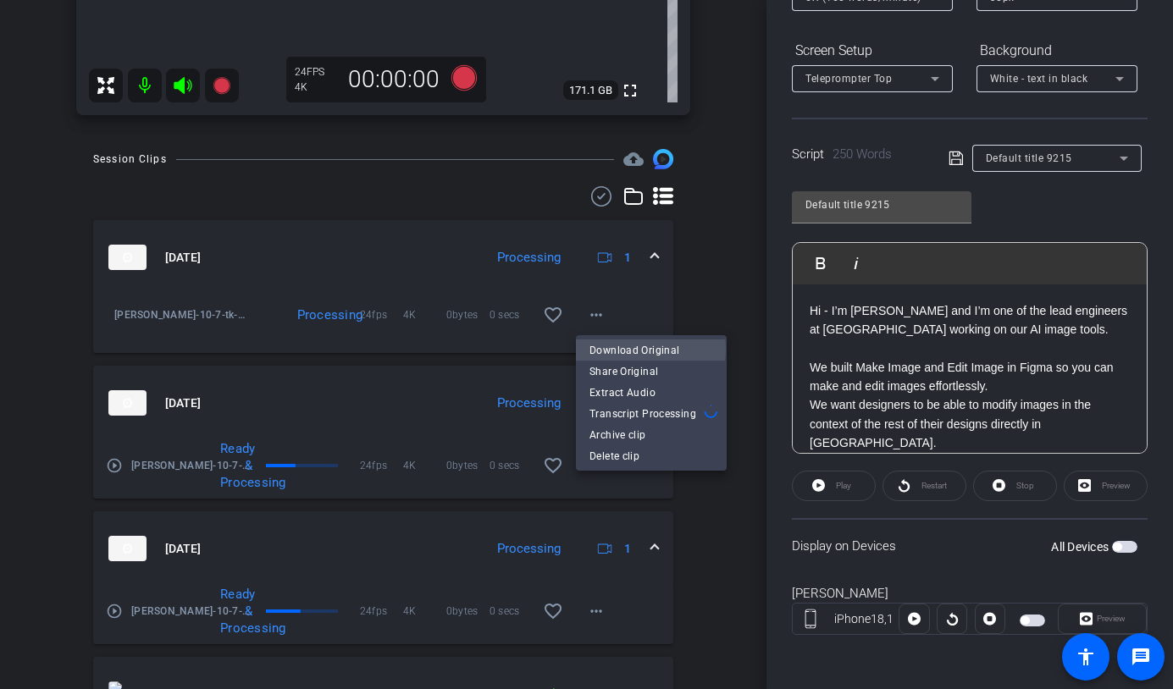
click at [634, 350] on span "Download Original" at bounding box center [652, 351] width 124 height 20
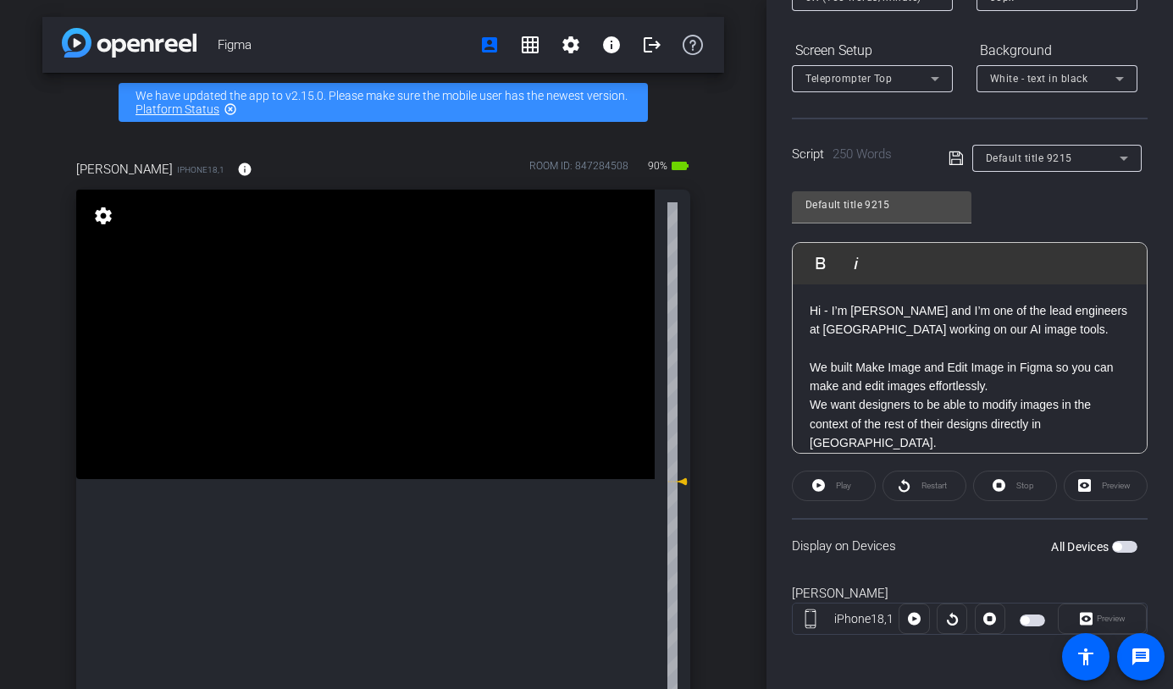
scroll to position [0, 0]
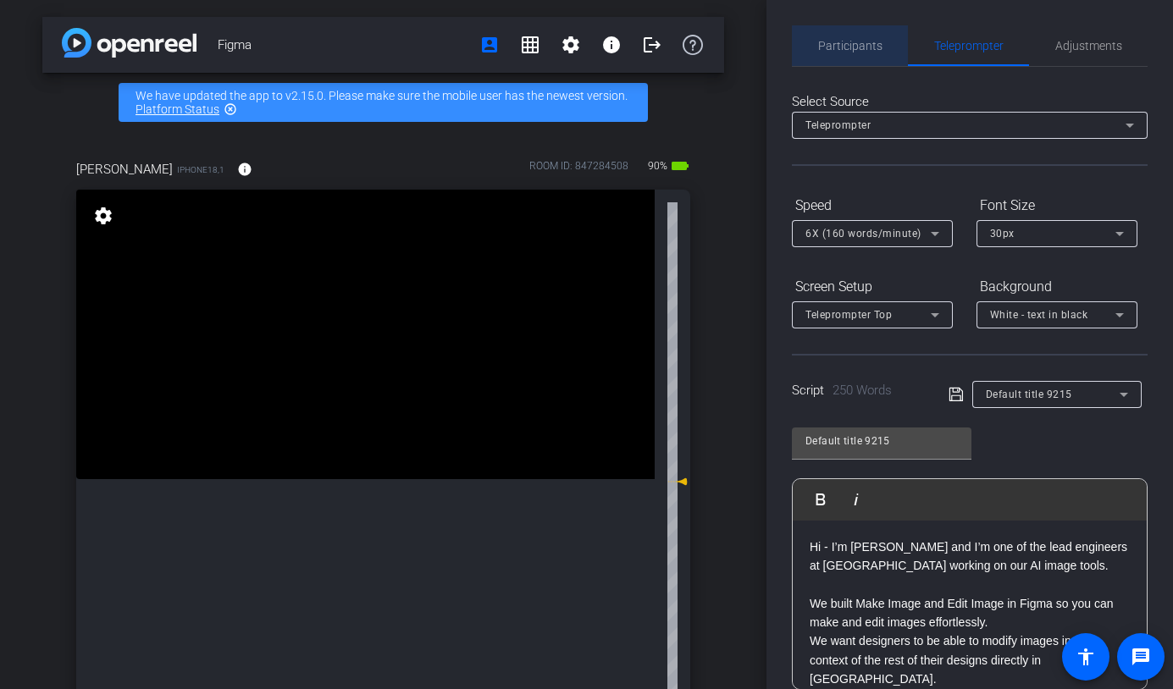
click at [853, 55] on span "Participants" at bounding box center [850, 45] width 64 height 41
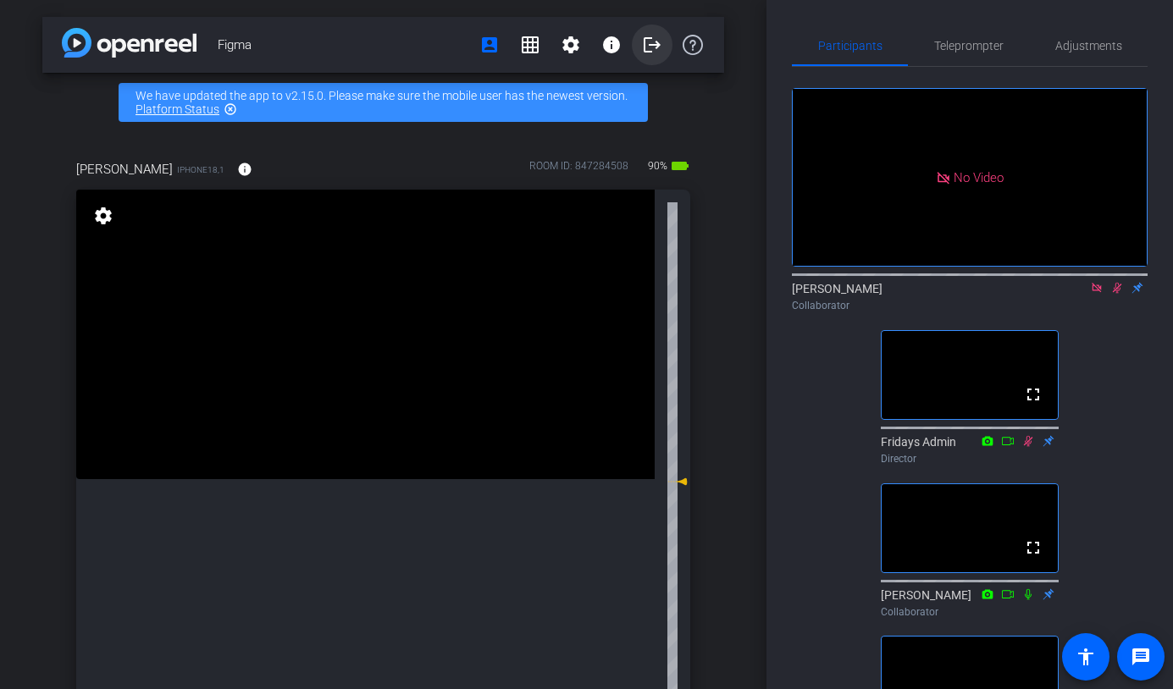
click at [645, 46] on mat-icon "logout" at bounding box center [652, 45] width 20 height 20
